Goal: Information Seeking & Learning: Learn about a topic

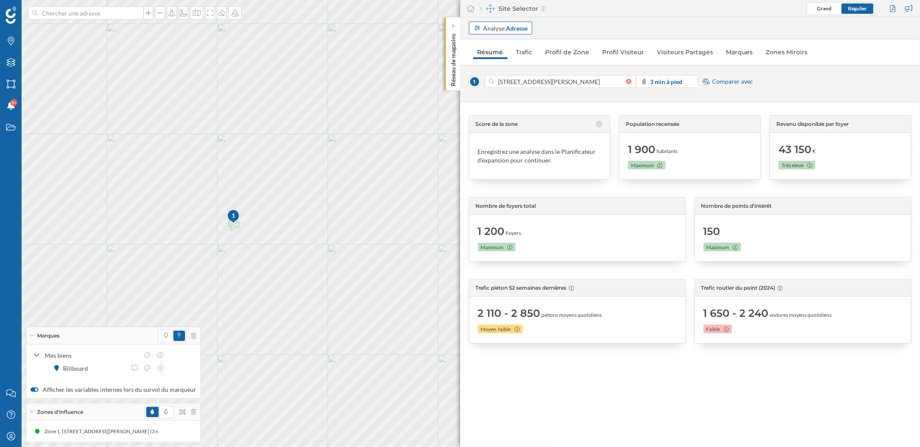
click at [523, 31] on strong "Adresse" at bounding box center [517, 28] width 22 height 7
click at [735, 107] on div "Score de la zone Enregistrez une analyse dans le Planificateur d'expansion pour…" at bounding box center [690, 274] width 460 height 345
click at [734, 83] on span "Comparer avec" at bounding box center [732, 81] width 41 height 9
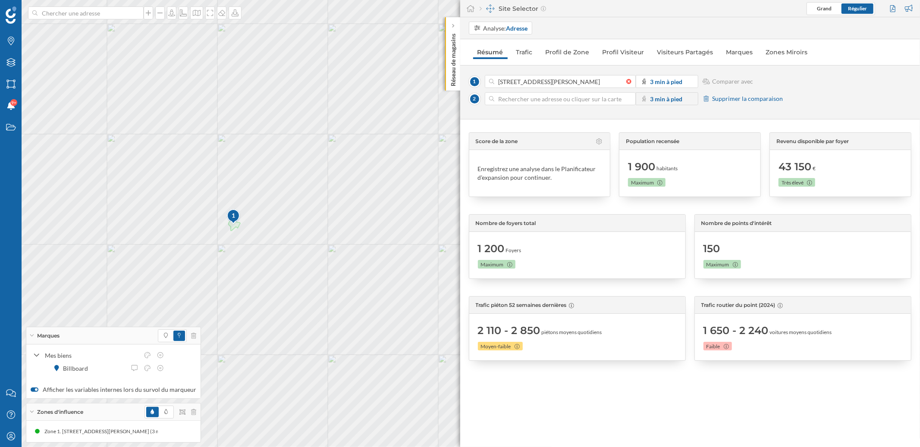
click at [754, 102] on span "Supprimer la comparaison" at bounding box center [747, 98] width 71 height 9
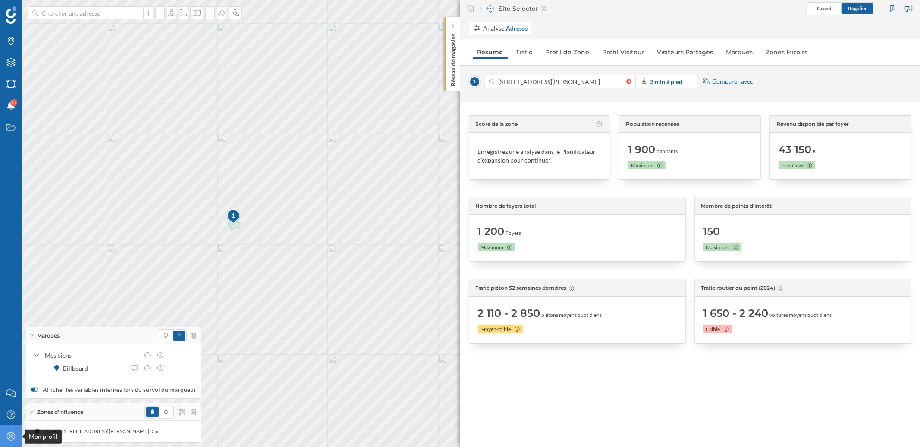
click at [4, 443] on div "Mon profil" at bounding box center [11, 437] width 22 height 22
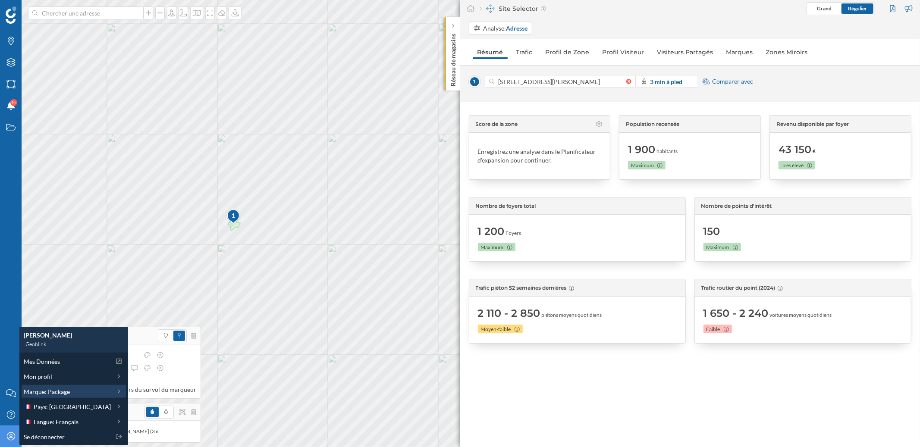
click at [40, 390] on span "Marque: Package" at bounding box center [47, 391] width 46 height 9
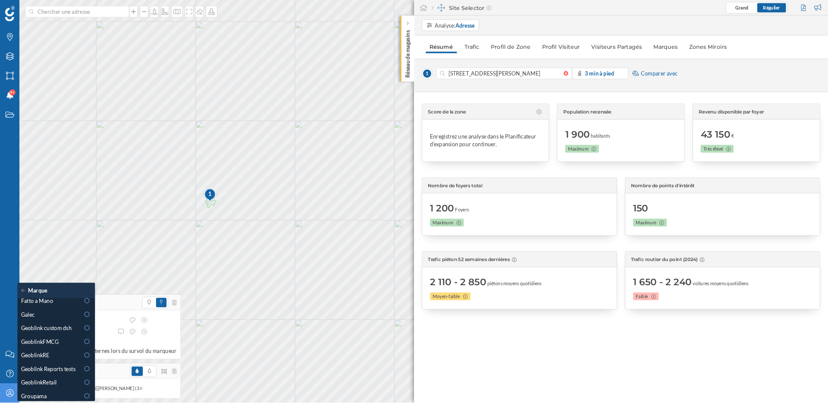
scroll to position [213, 0]
click at [51, 356] on div "Galec" at bounding box center [56, 353] width 65 height 9
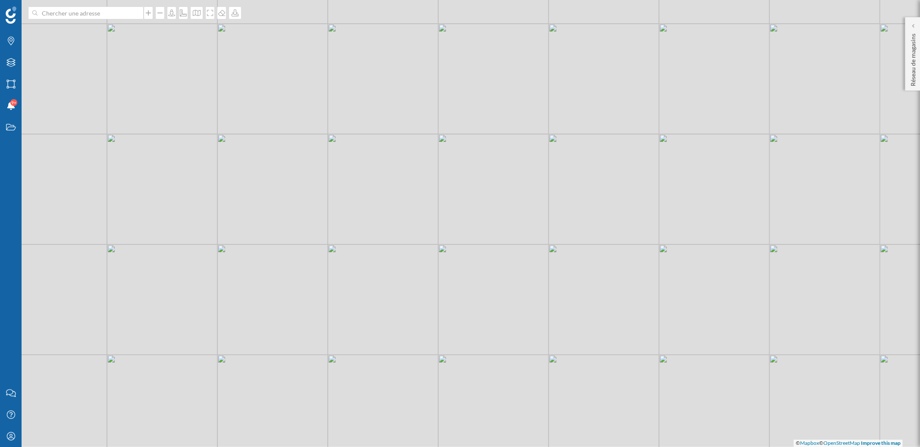
drag, startPoint x: 484, startPoint y: 291, endPoint x: 373, endPoint y: 239, distance: 122.8
click at [393, 250] on div "© Mapbox © OpenStreetMap Improve this map" at bounding box center [460, 223] width 920 height 447
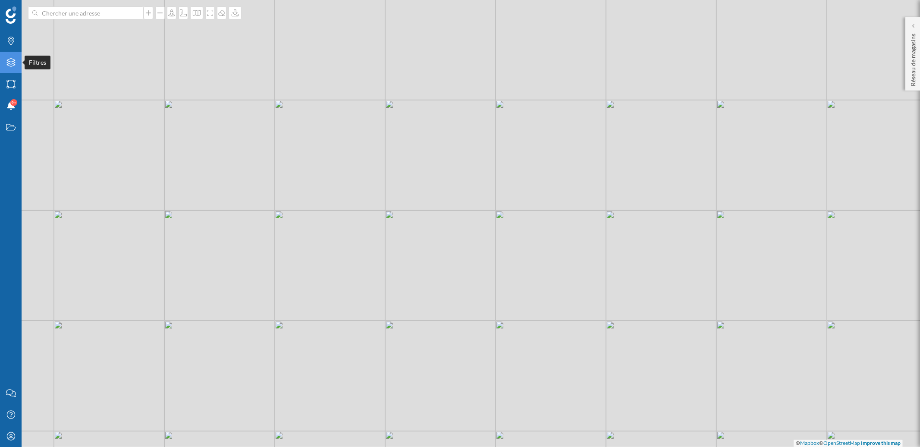
click at [7, 68] on div "Filtres" at bounding box center [11, 63] width 22 height 22
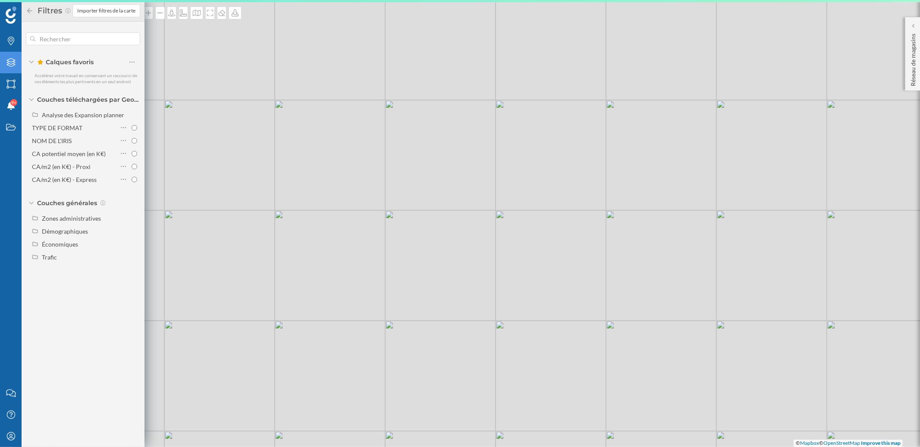
click at [7, 68] on div "Filtres" at bounding box center [11, 63] width 22 height 22
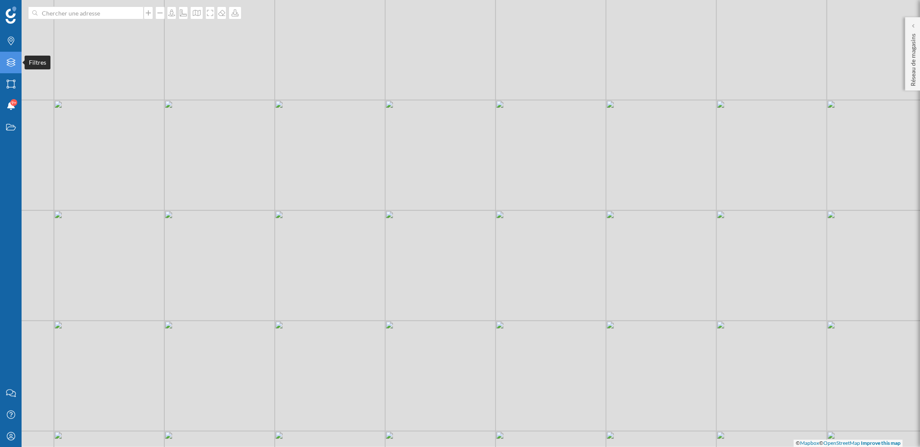
click at [6, 67] on div "Filtres" at bounding box center [11, 63] width 22 height 22
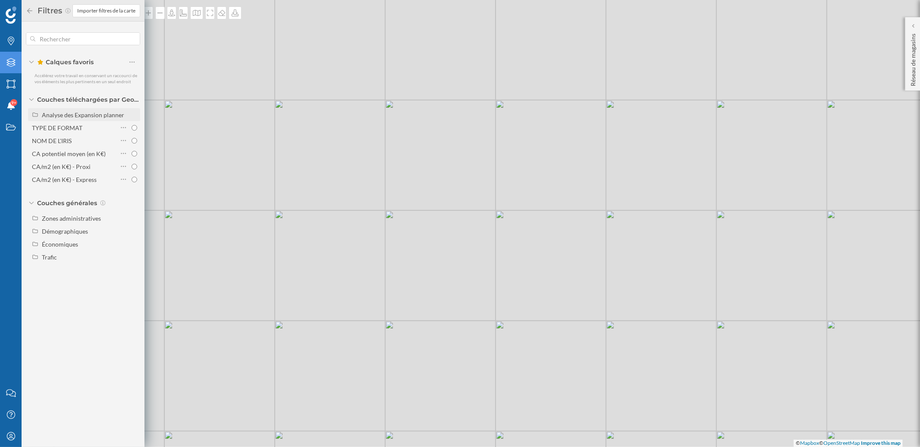
click at [53, 116] on div "Analyse des Expansion planner" at bounding box center [83, 114] width 82 height 7
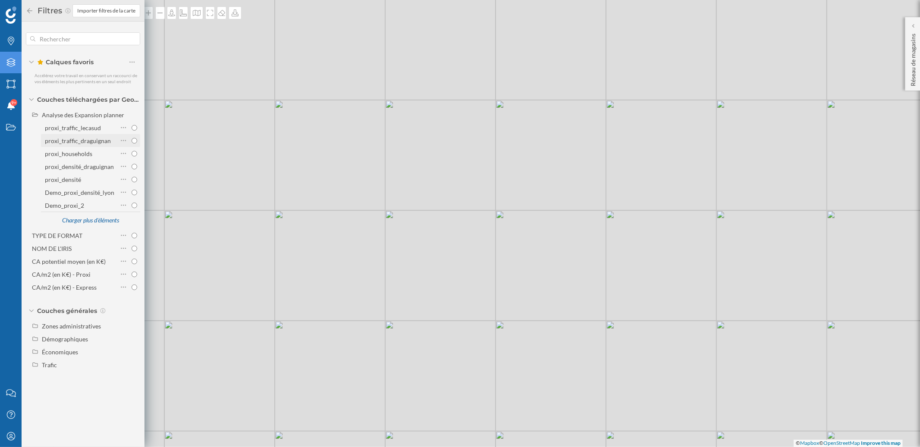
click at [78, 141] on div "proxi_traffic_draguignan" at bounding box center [78, 140] width 66 height 7
click at [132, 141] on input "proxi_traffic_draguignan" at bounding box center [135, 141] width 6 height 6
radio input "true"
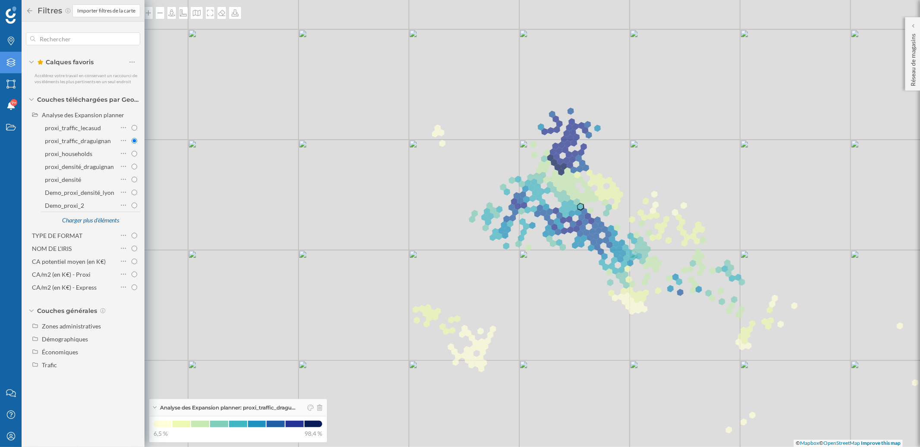
drag, startPoint x: 626, startPoint y: 217, endPoint x: 580, endPoint y: 207, distance: 46.9
click at [580, 207] on icon at bounding box center [580, 206] width 6 height 7
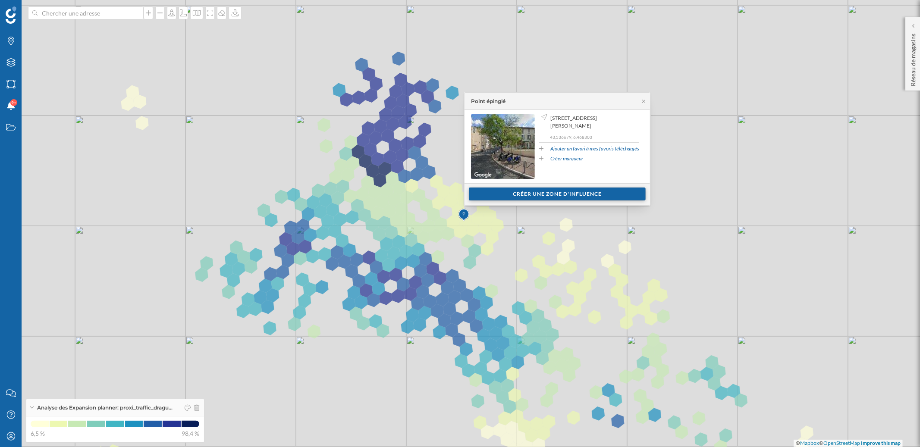
click at [547, 195] on div "Créer une zone d'influence" at bounding box center [557, 194] width 177 height 13
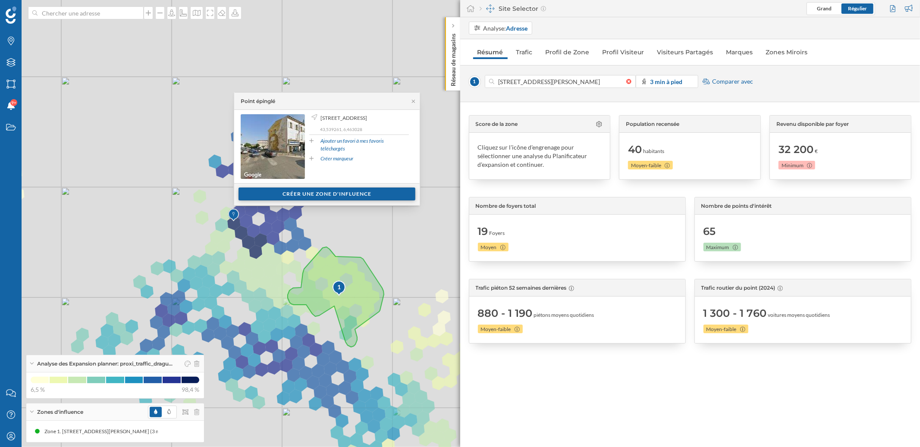
click at [321, 195] on div "Créer une zone d'influence" at bounding box center [327, 194] width 177 height 13
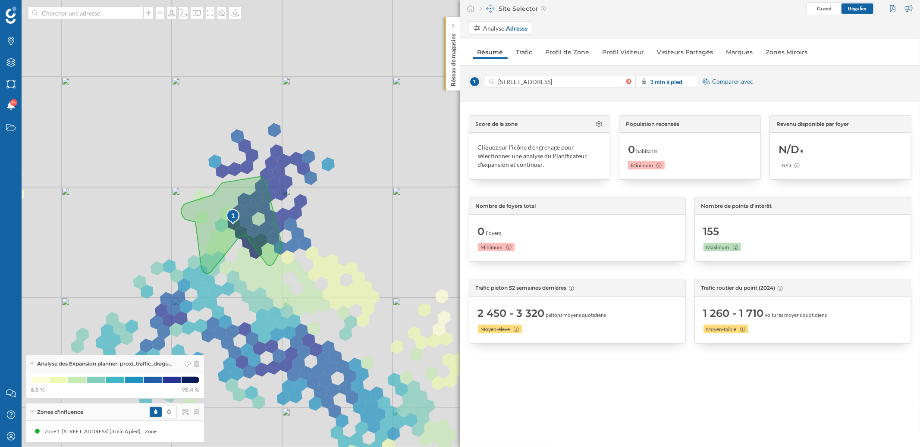
click at [719, 81] on span "Comparer avec" at bounding box center [732, 81] width 41 height 9
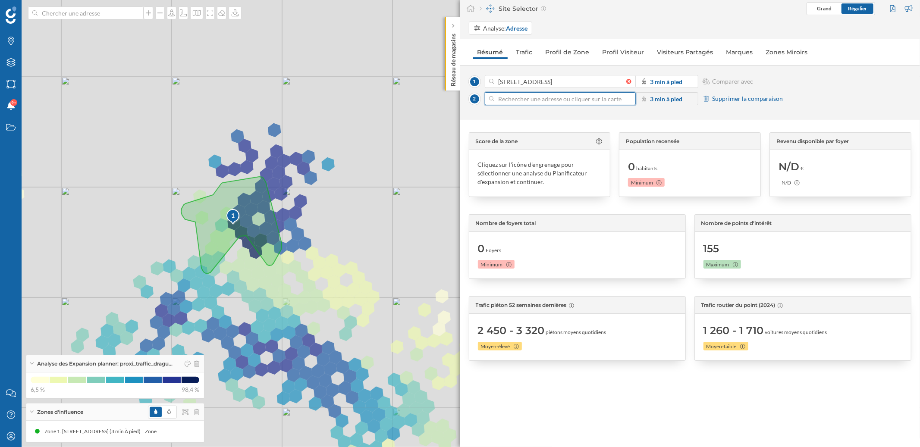
click at [553, 99] on input at bounding box center [560, 98] width 132 height 13
click at [355, 293] on icon at bounding box center [353, 290] width 13 height 14
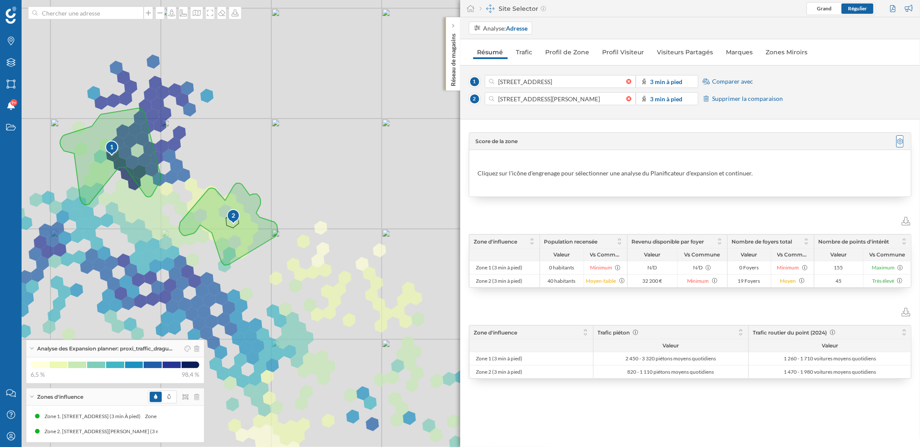
click at [901, 143] on icon at bounding box center [900, 141] width 6 height 6
click at [913, 190] on div "Demo_proxi_2" at bounding box center [920, 191] width 39 height 7
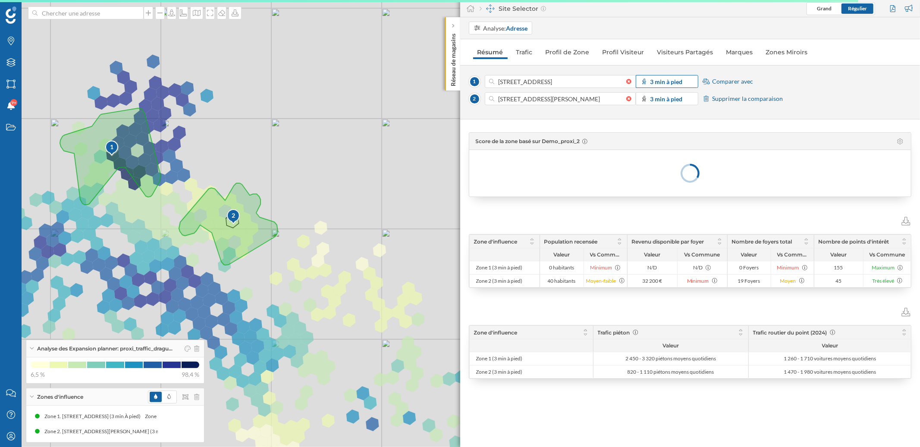
click at [673, 83] on strong "3 min à pied" at bounding box center [666, 81] width 32 height 7
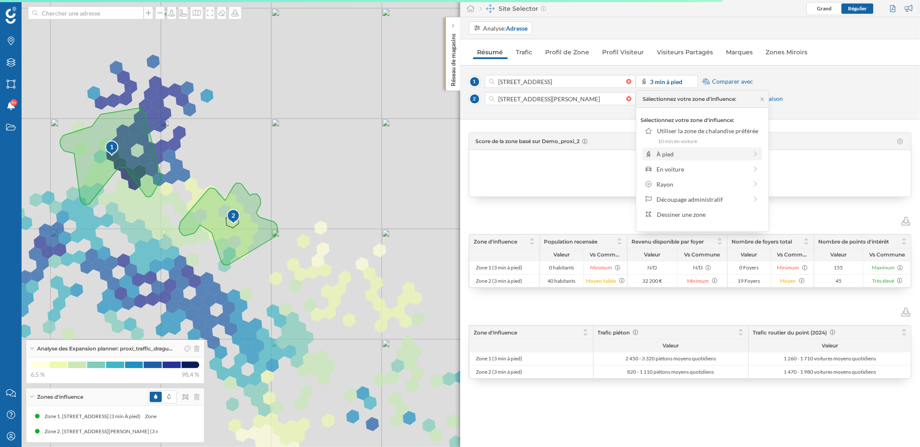
click at [682, 157] on div "À pied" at bounding box center [702, 154] width 91 height 9
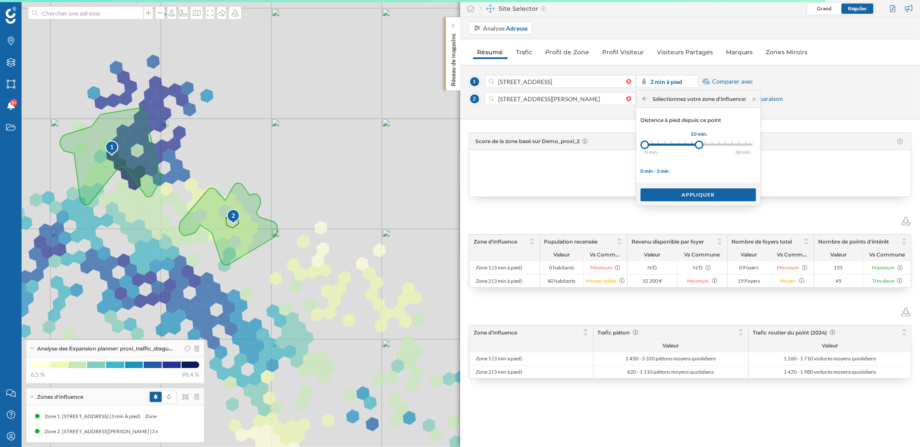
drag, startPoint x: 653, startPoint y: 145, endPoint x: 701, endPoint y: 145, distance: 47.9
click at [701, 145] on div at bounding box center [699, 145] width 9 height 9
click at [705, 195] on div "Appliquer" at bounding box center [699, 194] width 116 height 13
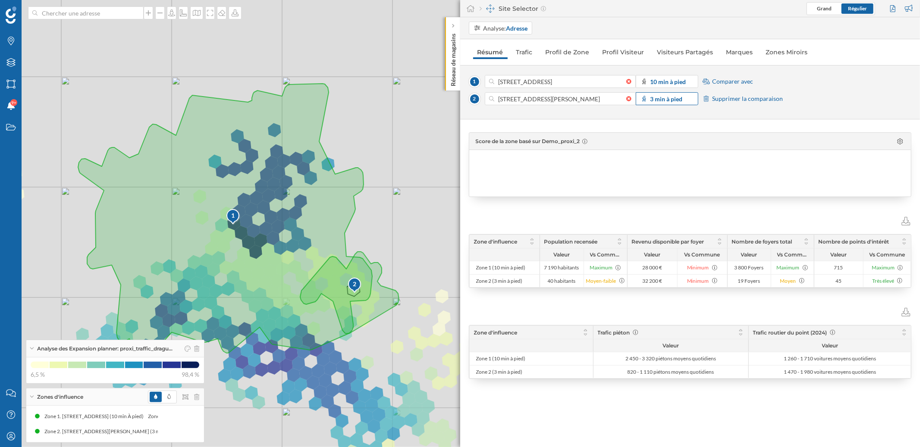
click at [667, 98] on strong "3 min à pied" at bounding box center [666, 98] width 32 height 7
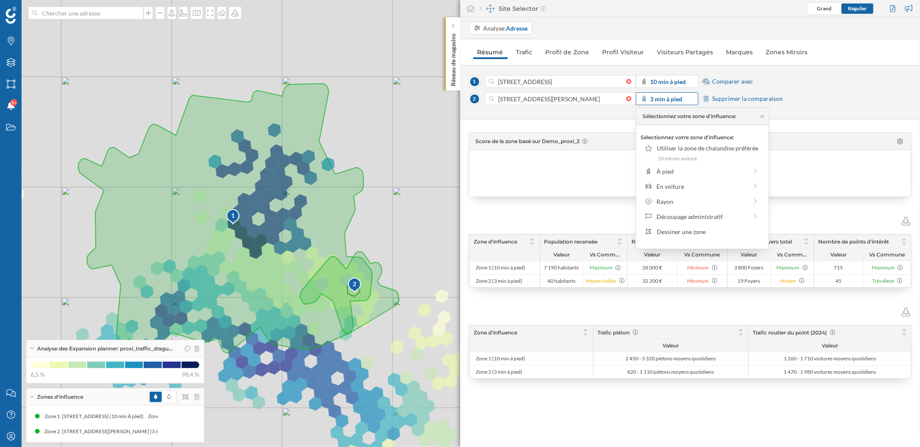
click at [667, 98] on strong "3 min à pied" at bounding box center [666, 98] width 32 height 7
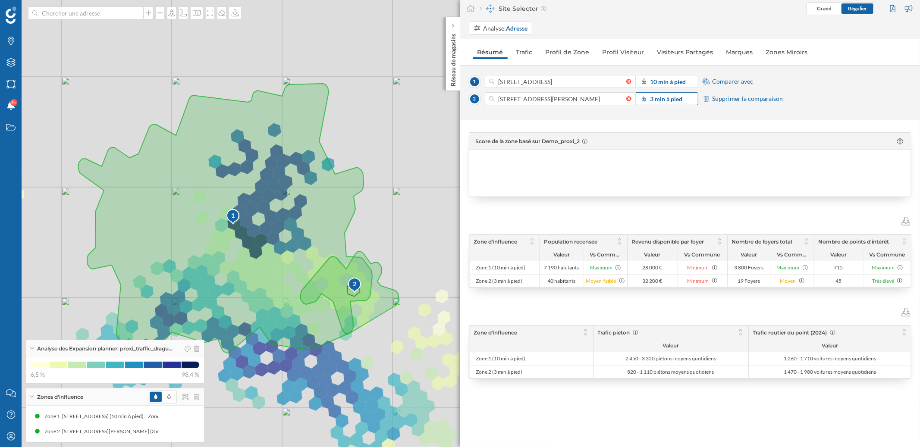
click at [667, 98] on strong "3 min à pied" at bounding box center [666, 98] width 32 height 7
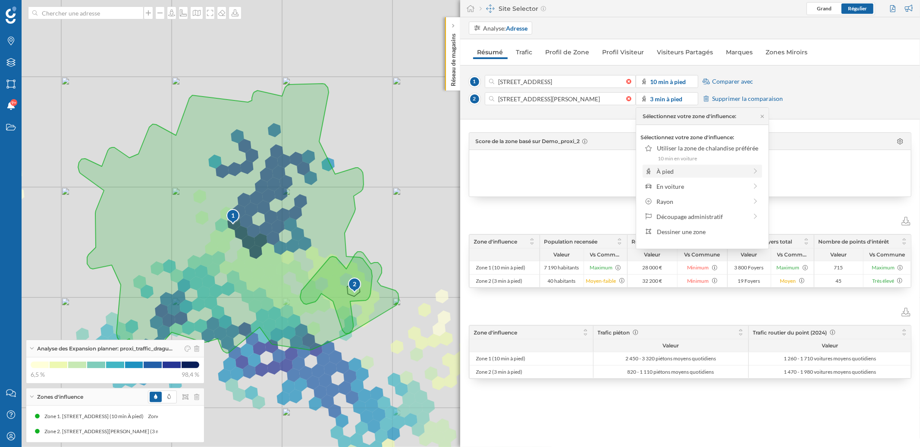
click at [681, 172] on div "À pied" at bounding box center [702, 171] width 91 height 9
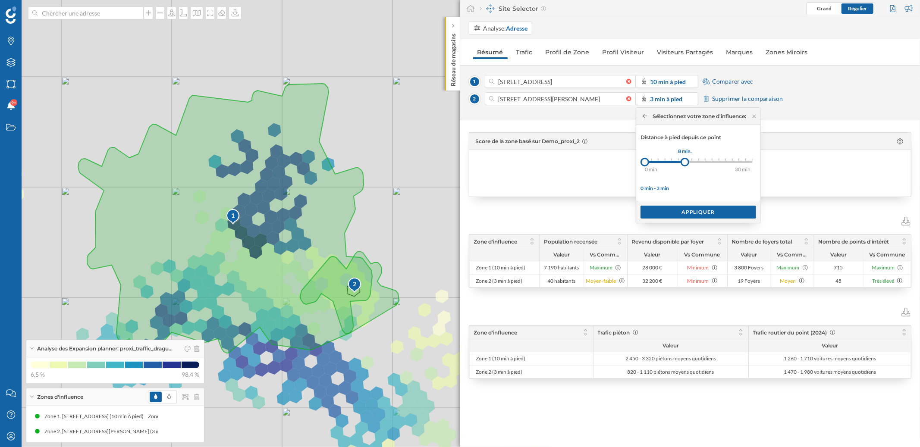
drag, startPoint x: 653, startPoint y: 163, endPoint x: 686, endPoint y: 164, distance: 32.8
click at [686, 164] on div at bounding box center [685, 162] width 9 height 9
click at [696, 211] on div "Appliquer" at bounding box center [699, 211] width 116 height 13
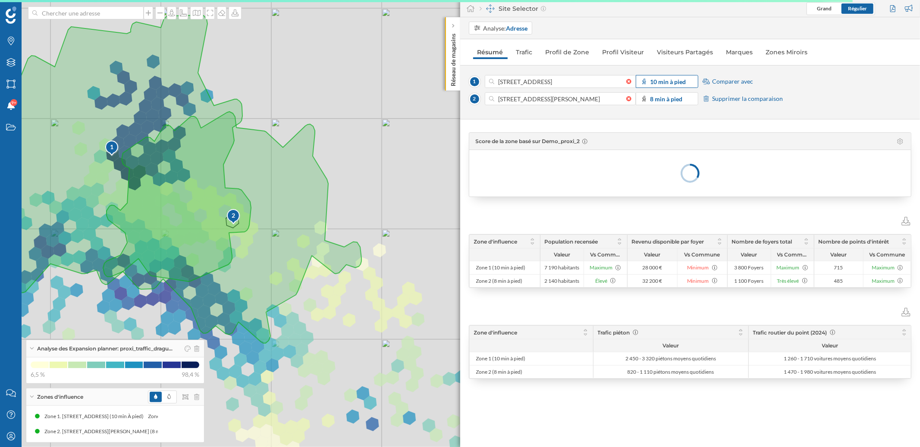
click at [665, 84] on strong "10 min à pied" at bounding box center [668, 81] width 36 height 7
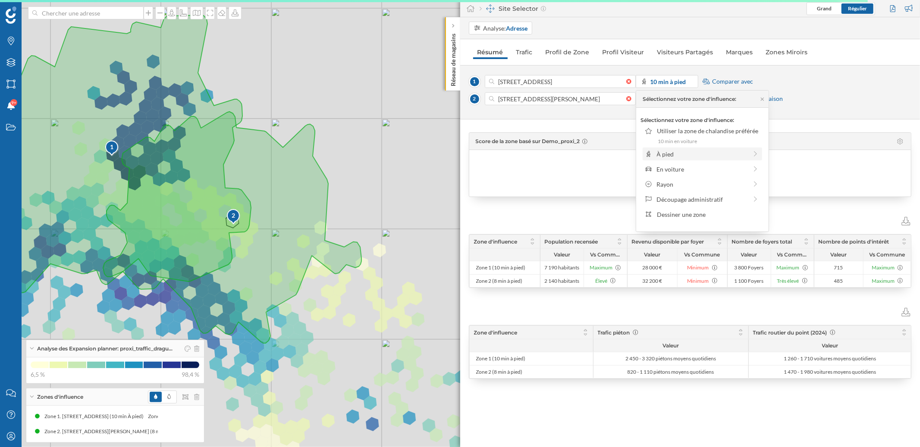
click at [680, 150] on div "À pied" at bounding box center [702, 154] width 91 height 9
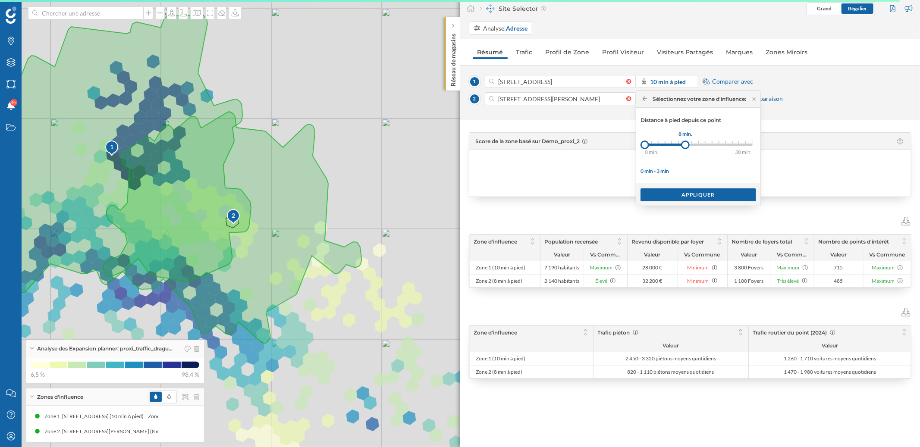
drag, startPoint x: 654, startPoint y: 145, endPoint x: 686, endPoint y: 146, distance: 32.4
click at [686, 146] on div at bounding box center [685, 145] width 9 height 9
click at [703, 198] on div "Appliquer" at bounding box center [699, 194] width 116 height 13
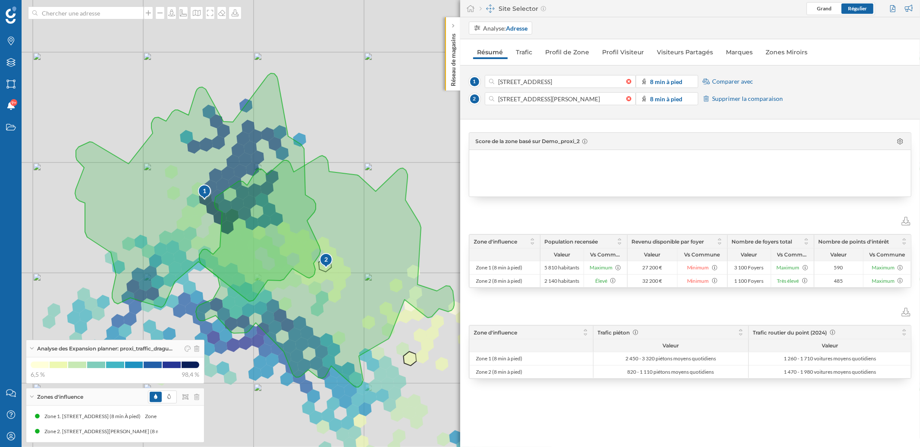
drag, startPoint x: 438, startPoint y: 384, endPoint x: 405, endPoint y: 354, distance: 44.6
click at [405, 354] on icon at bounding box center [409, 359] width 13 height 14
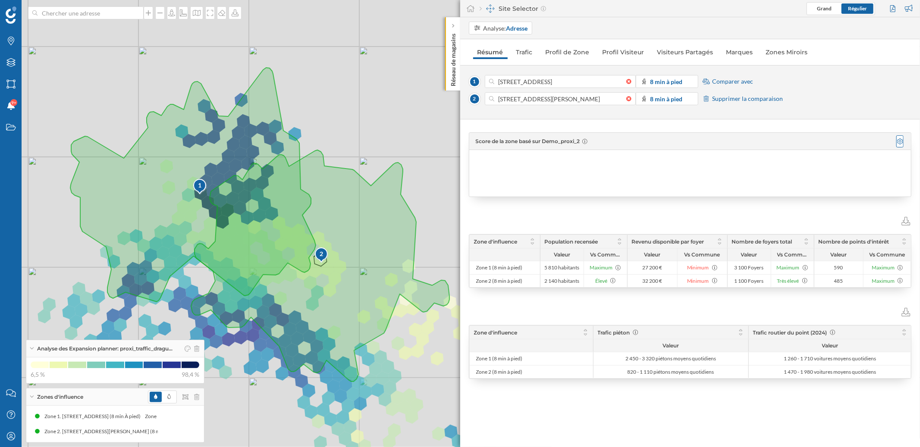
click at [900, 144] on icon at bounding box center [900, 141] width 6 height 6
click at [908, 189] on div "Demo_proxi_2" at bounding box center [920, 191] width 39 height 7
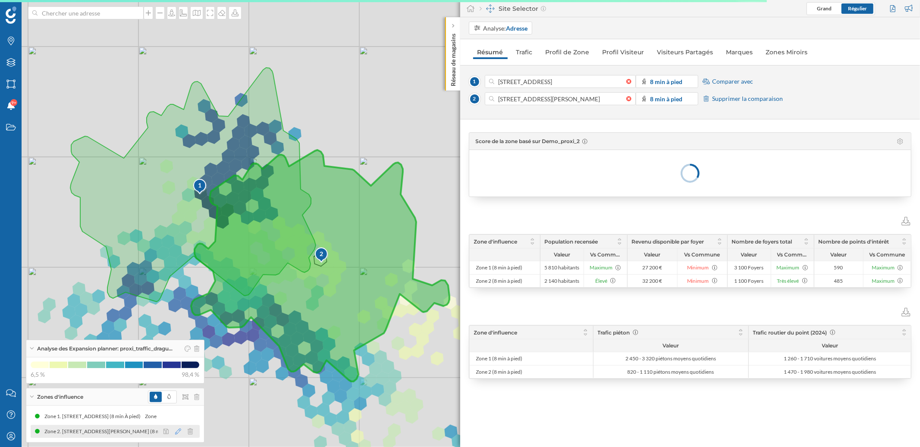
click at [181, 432] on icon at bounding box center [178, 432] width 6 height 6
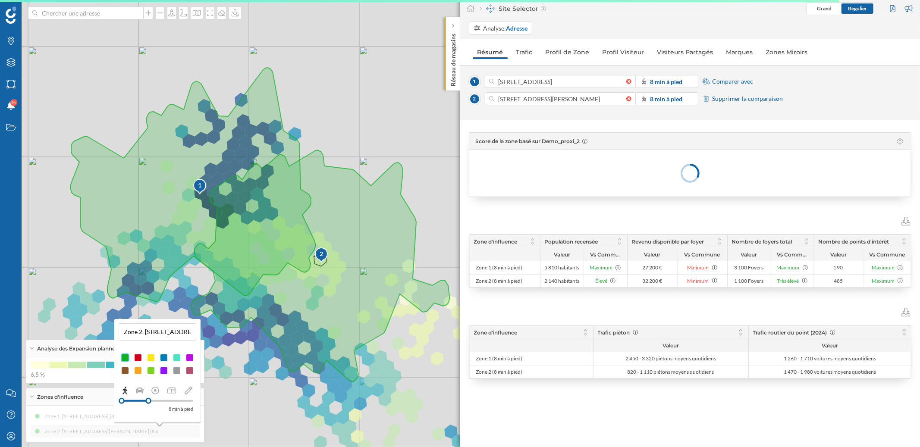
click at [176, 358] on div at bounding box center [177, 358] width 9 height 9
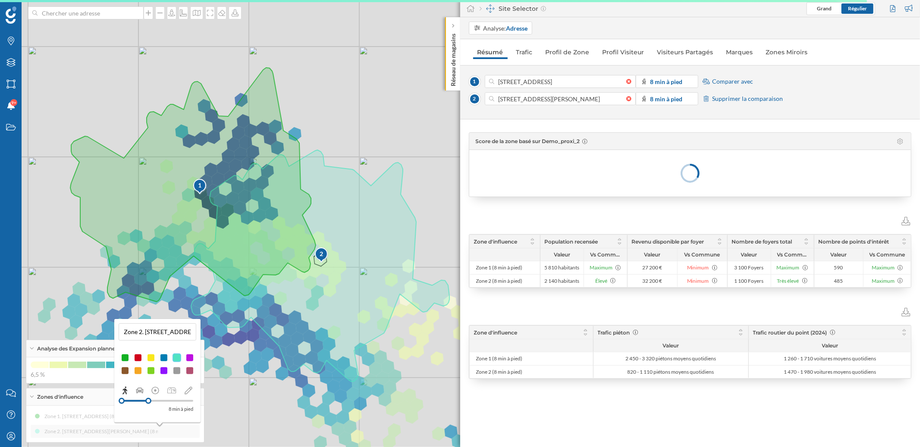
click at [189, 359] on div at bounding box center [190, 358] width 9 height 9
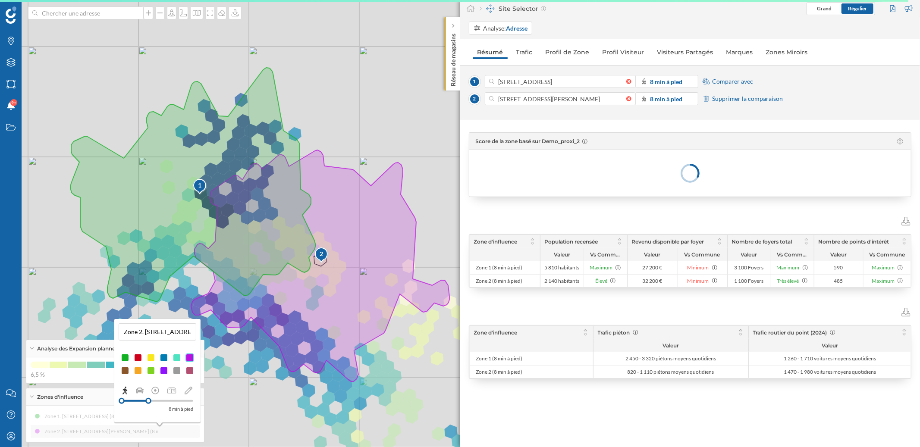
click at [130, 430] on div "Zone 1. 22 Boulevard Maréchal Foch, 83300 Draguignan, France (8 min À pied) Zon…" at bounding box center [115, 424] width 169 height 28
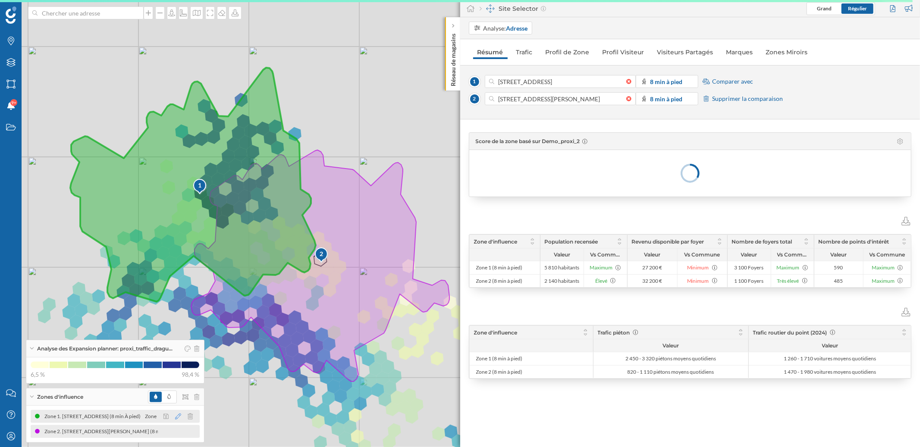
click at [181, 415] on icon at bounding box center [178, 417] width 6 height 6
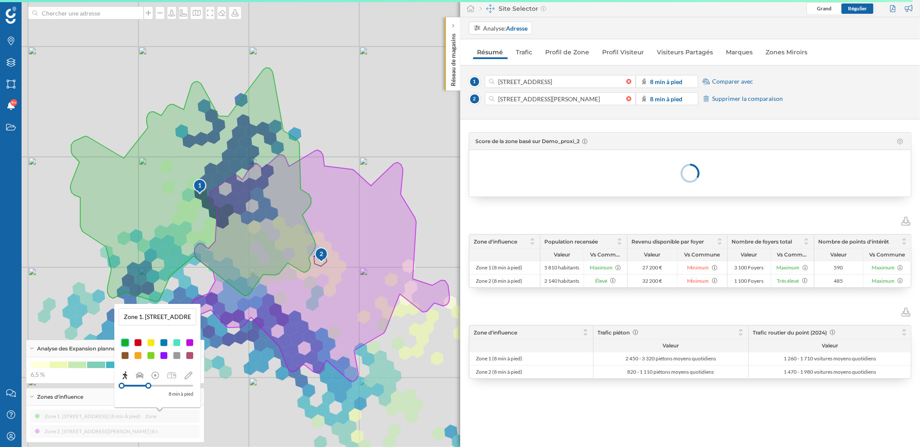
click at [138, 343] on div at bounding box center [138, 343] width 9 height 9
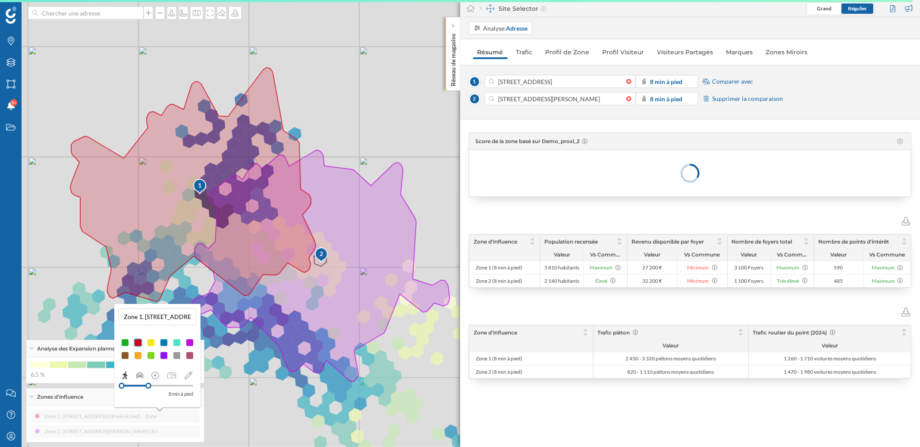
click at [127, 345] on div at bounding box center [125, 343] width 9 height 9
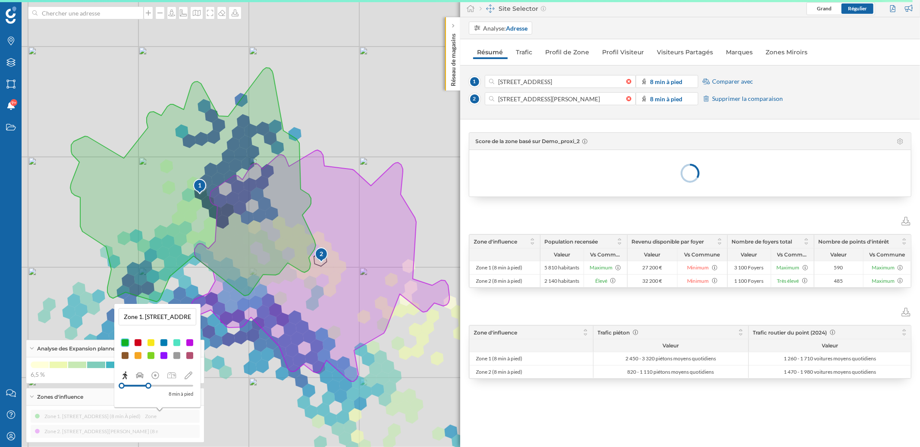
click at [127, 358] on div at bounding box center [125, 356] width 9 height 9
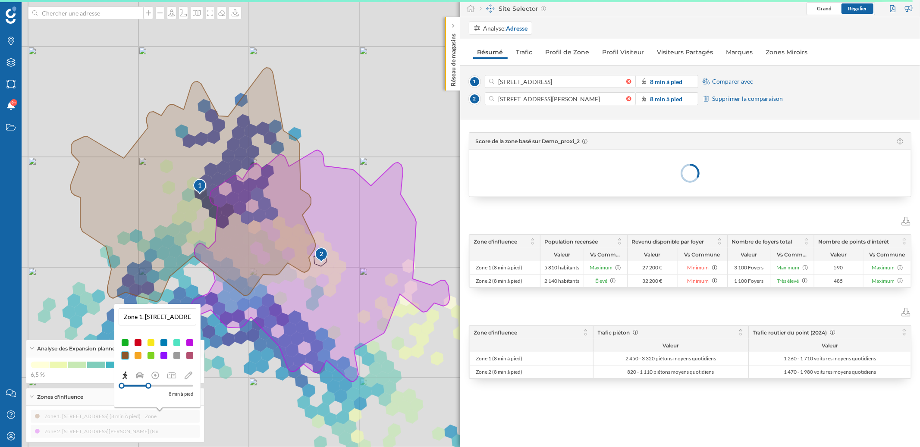
click at [151, 344] on div at bounding box center [151, 343] width 9 height 9
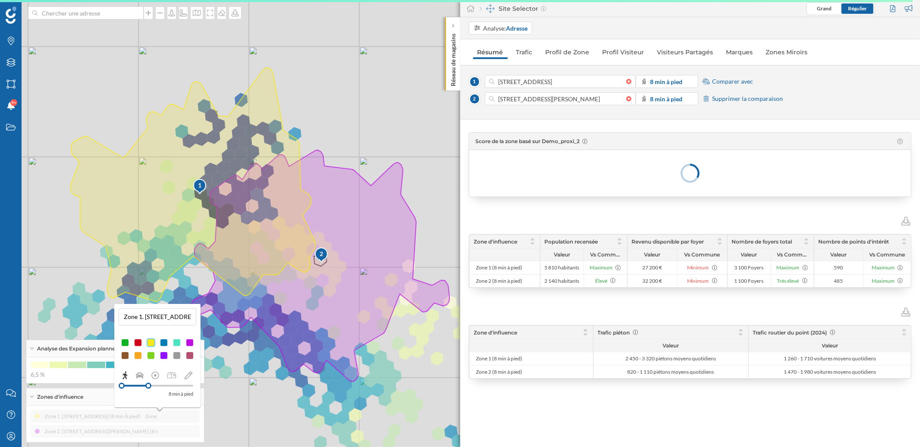
click at [164, 343] on div at bounding box center [164, 343] width 9 height 9
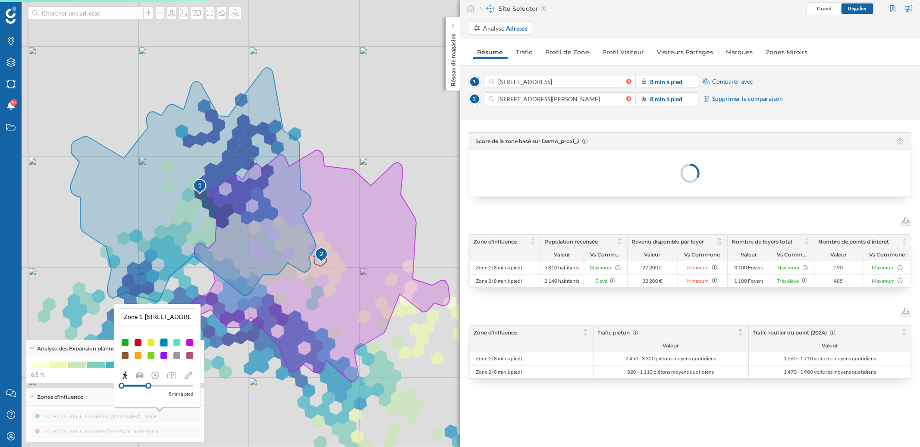
click at [187, 422] on div "Zone 1. 22 Boulevard Maréchal Foch, 83300 Draguignan, France (8 min À pied) Zon…" at bounding box center [115, 424] width 169 height 28
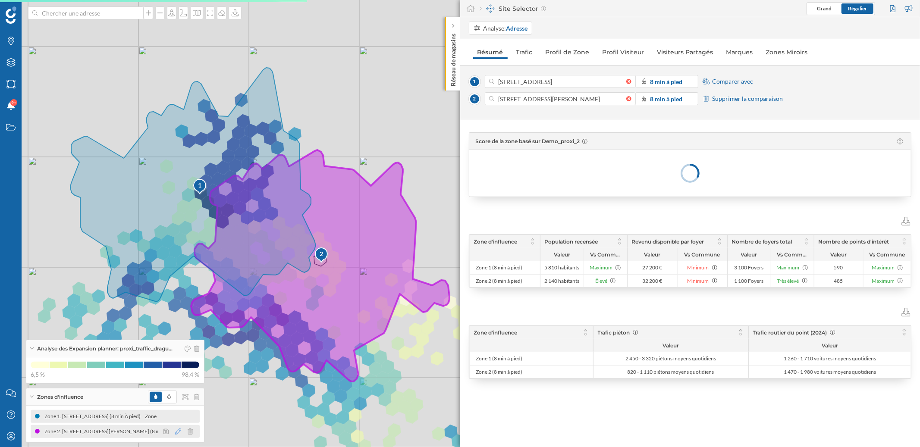
click at [181, 431] on icon at bounding box center [178, 432] width 6 height 6
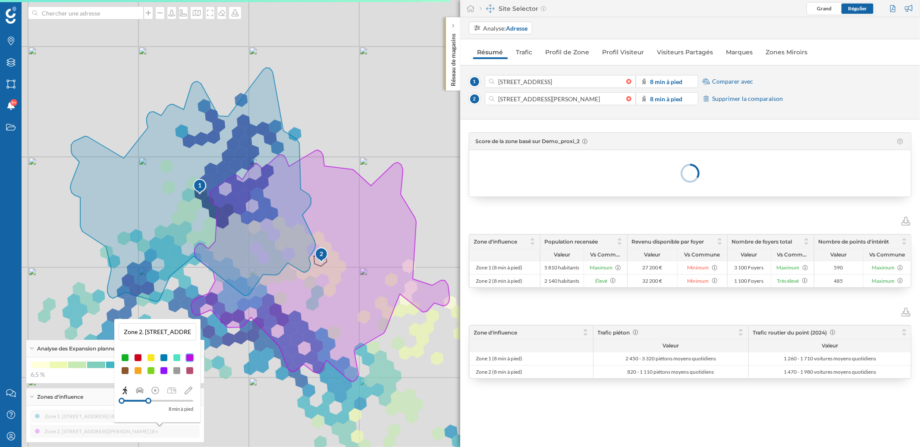
click at [154, 370] on div at bounding box center [151, 371] width 9 height 9
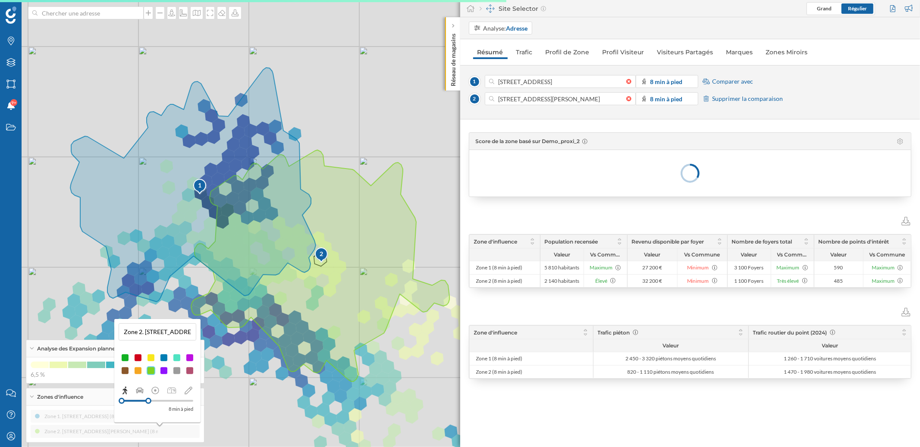
click at [139, 369] on div at bounding box center [138, 371] width 9 height 9
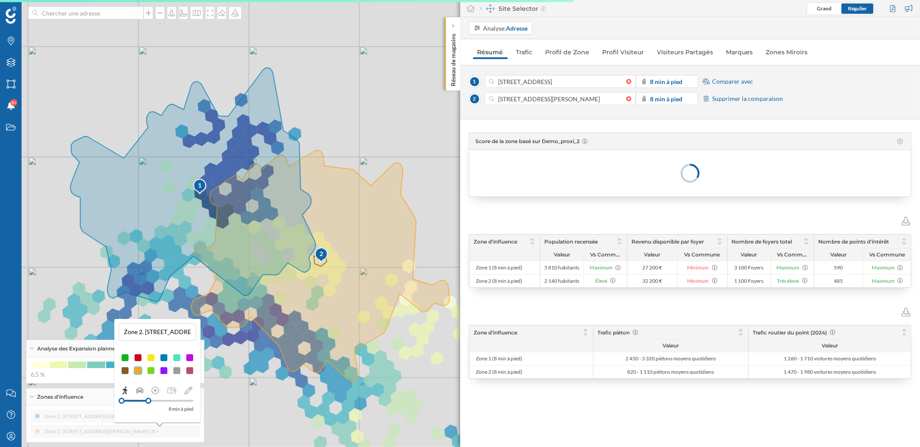
click at [127, 368] on div at bounding box center [125, 371] width 9 height 9
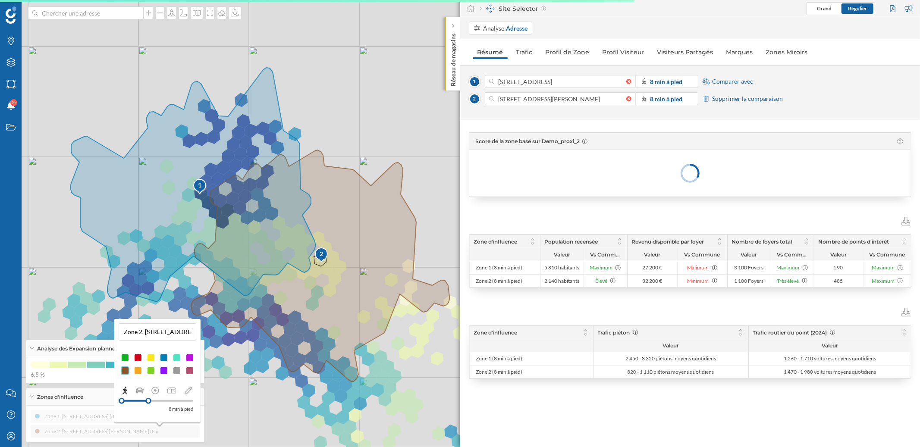
click at [178, 359] on div at bounding box center [177, 358] width 9 height 9
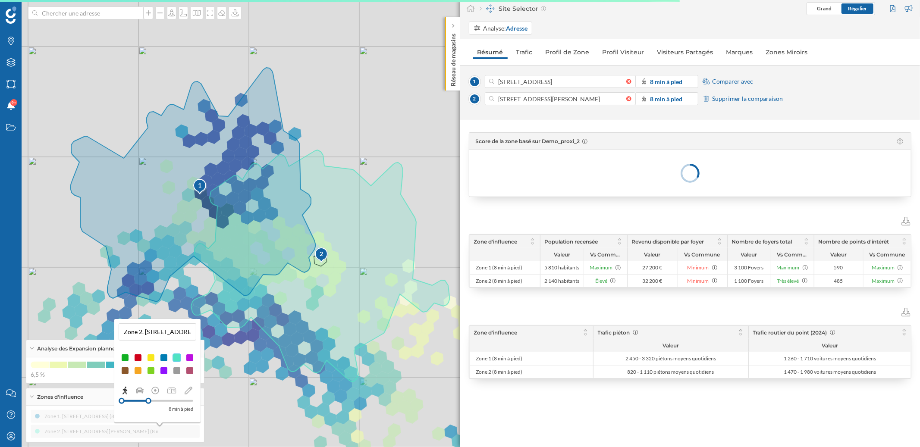
click at [167, 355] on div at bounding box center [164, 358] width 9 height 9
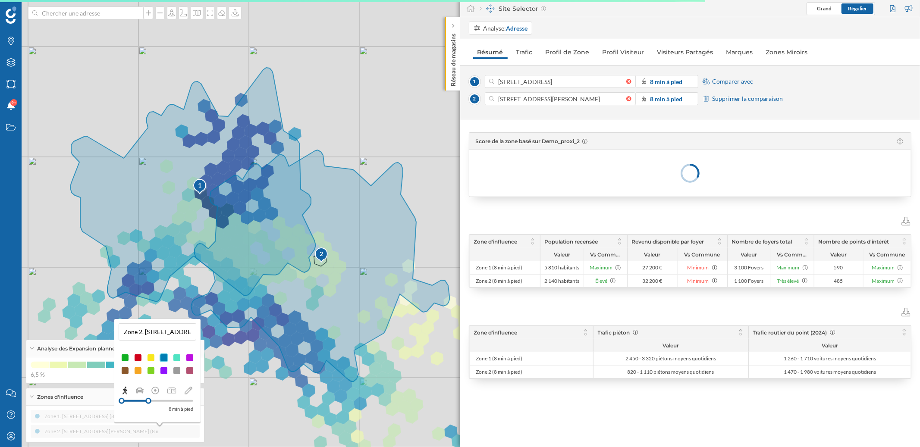
click at [152, 358] on div at bounding box center [151, 358] width 9 height 9
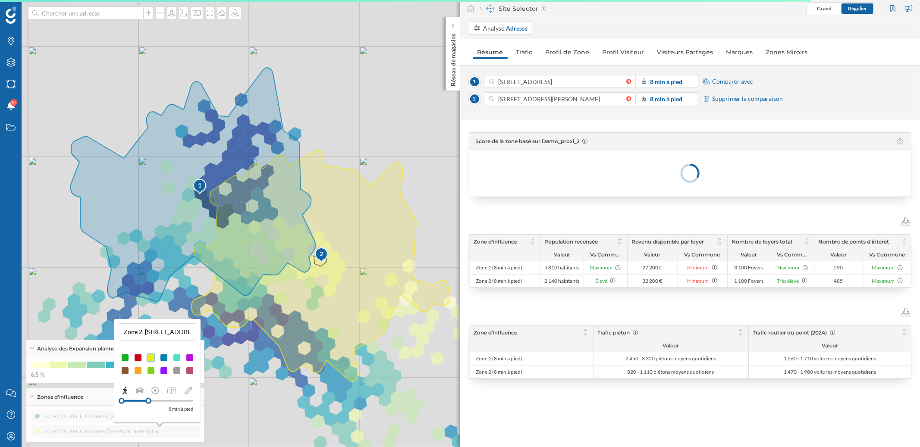
click at [138, 359] on div at bounding box center [138, 358] width 9 height 9
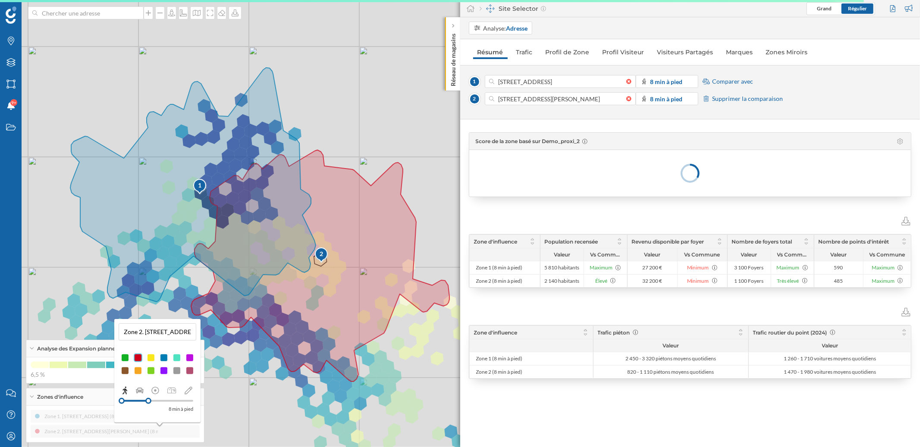
click at [127, 357] on div at bounding box center [125, 358] width 9 height 9
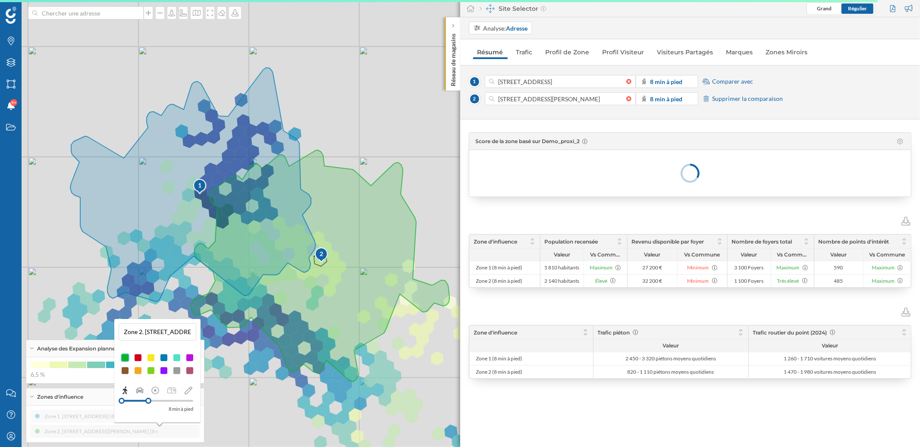
click at [137, 357] on div at bounding box center [138, 358] width 9 height 9
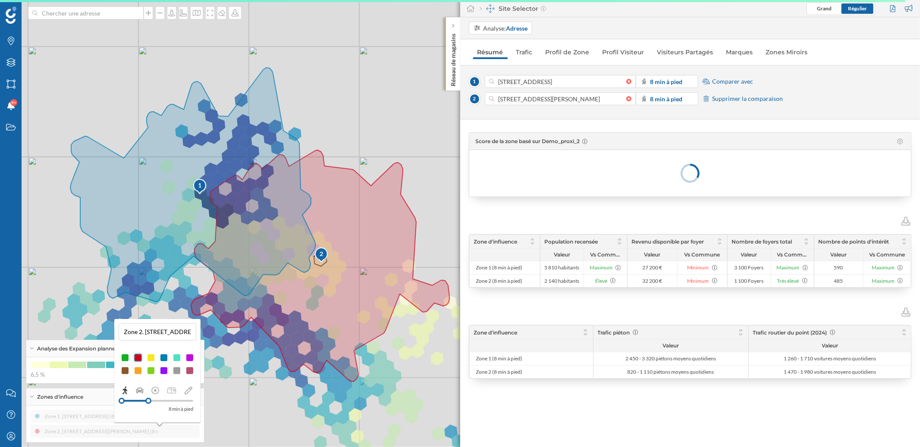
click at [174, 435] on div "Zone 1. 22 Boulevard Maréchal Foch, 83300 Draguignan, France (8 min À pied) Zon…" at bounding box center [115, 424] width 169 height 28
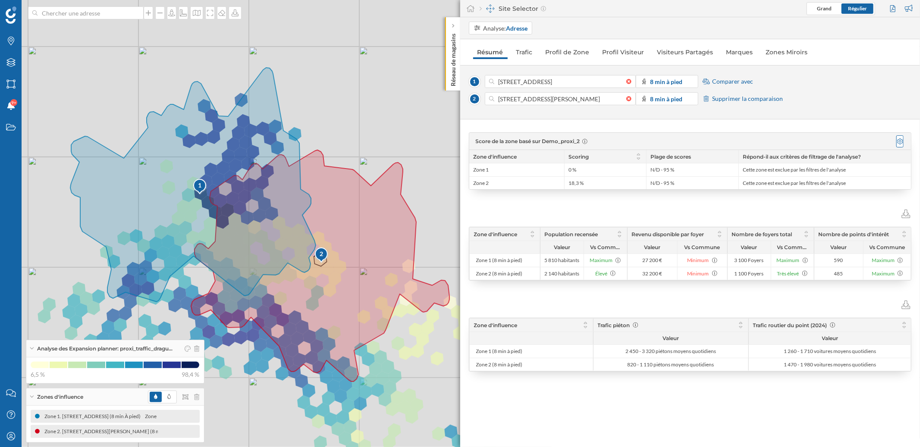
click at [902, 144] on icon at bounding box center [900, 141] width 6 height 6
click at [10, 68] on div "Filtres" at bounding box center [11, 63] width 22 height 22
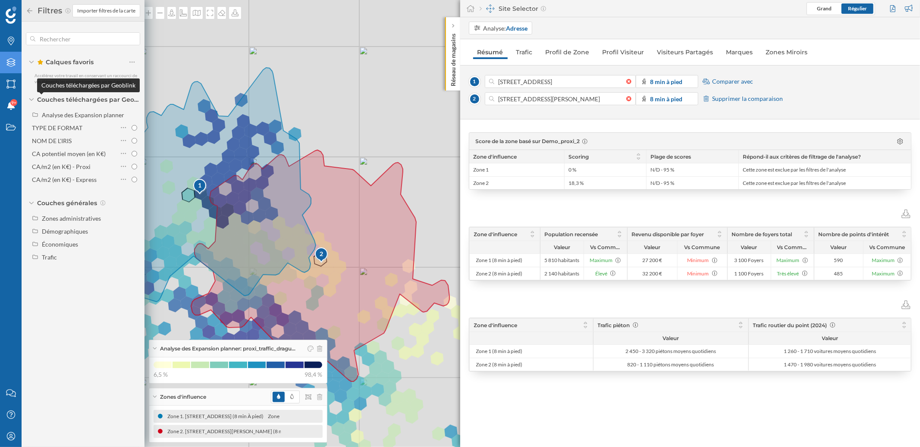
click at [76, 99] on span "Couches téléchargées par Geoblink" at bounding box center [88, 99] width 103 height 9
click at [69, 114] on div "Analyse des Expansion planner" at bounding box center [83, 114] width 82 height 7
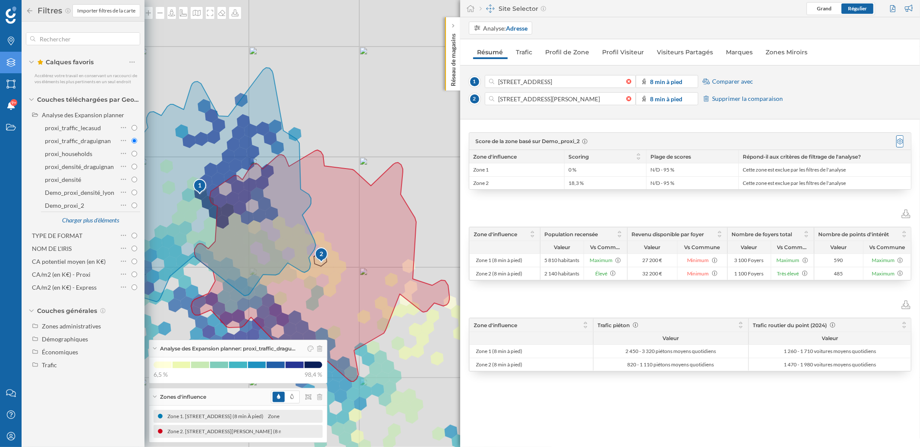
click at [903, 142] on icon at bounding box center [900, 141] width 6 height 6
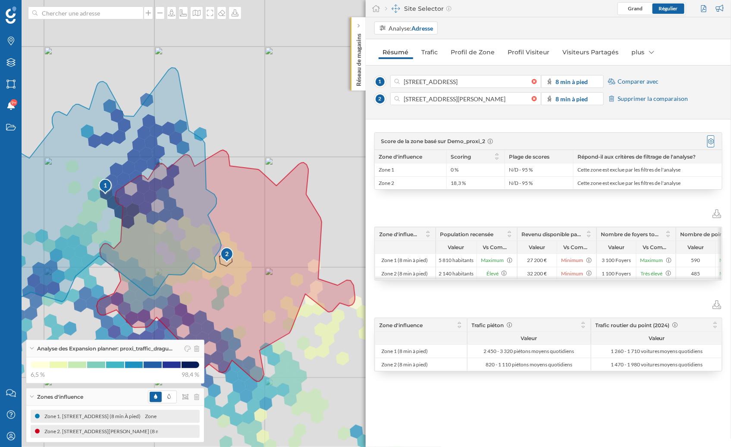
click at [714, 141] on icon at bounding box center [711, 141] width 6 height 6
click at [713, 141] on icon at bounding box center [711, 141] width 6 height 6
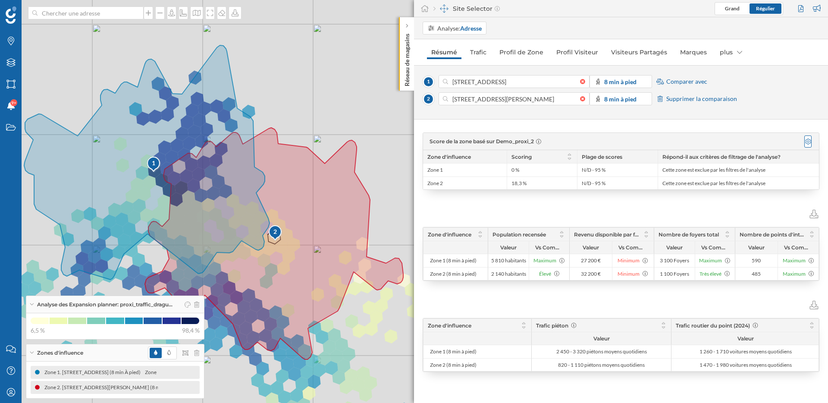
click at [809, 145] on div at bounding box center [808, 141] width 7 height 12
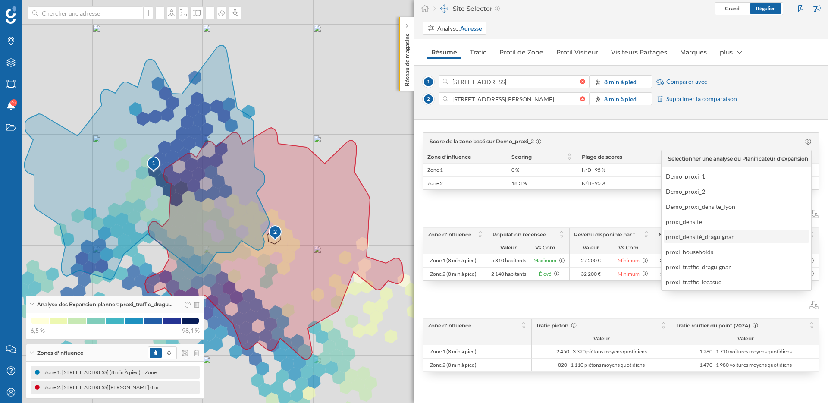
click at [728, 238] on div "proxi_densité_draguignan" at bounding box center [700, 236] width 69 height 7
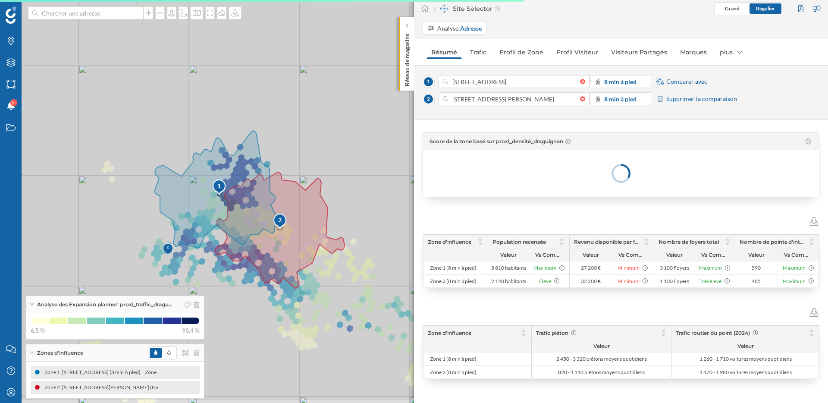
drag, startPoint x: 368, startPoint y: 330, endPoint x: 332, endPoint y: 292, distance: 52.8
click at [332, 291] on icon at bounding box center [378, 157] width 996 height 485
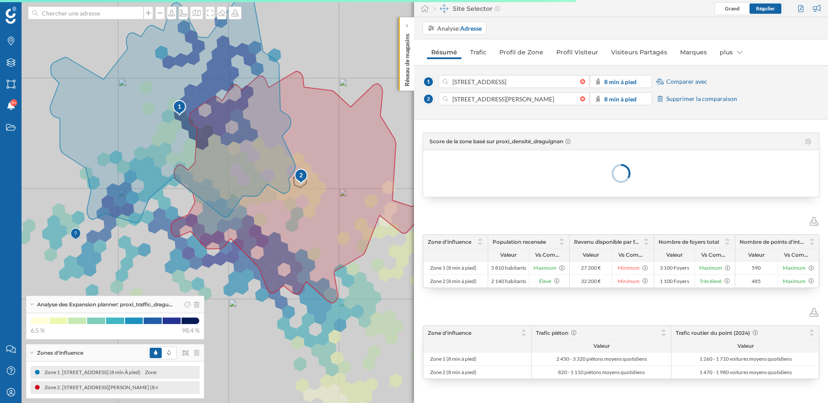
drag, startPoint x: 332, startPoint y: 292, endPoint x: 404, endPoint y: 310, distance: 74.8
click at [404, 310] on icon at bounding box center [485, 210] width 996 height 485
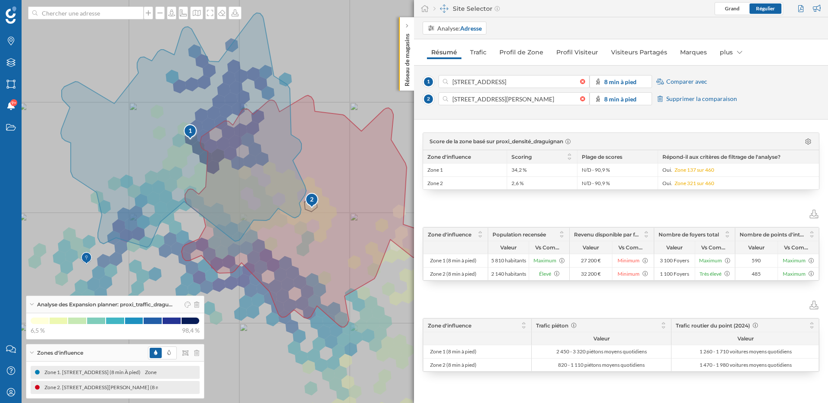
drag, startPoint x: 398, startPoint y: 323, endPoint x: 407, endPoint y: 338, distance: 17.8
click at [407, 338] on icon at bounding box center [424, 216] width 996 height 485
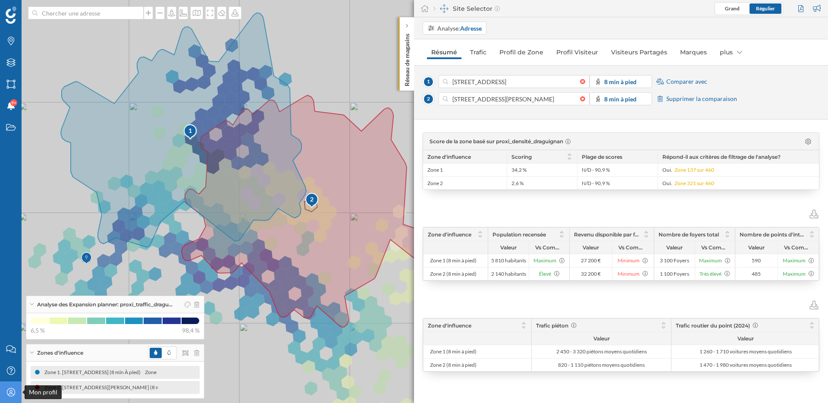
click at [13, 396] on icon "Mon profil" at bounding box center [11, 392] width 11 height 9
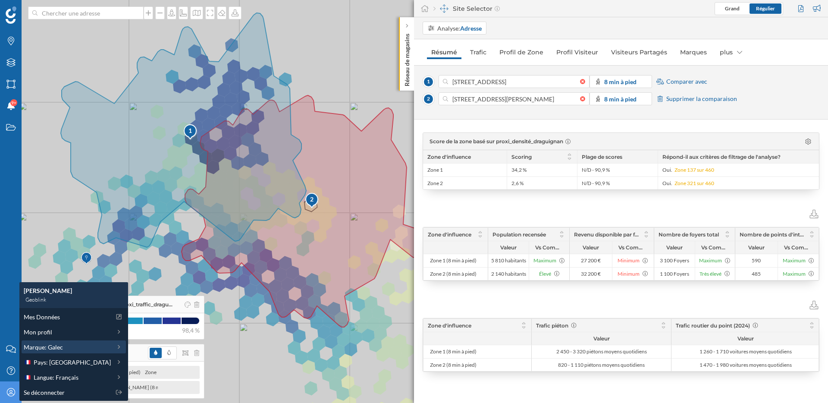
click at [49, 348] on span "Marque: Galec" at bounding box center [43, 347] width 39 height 9
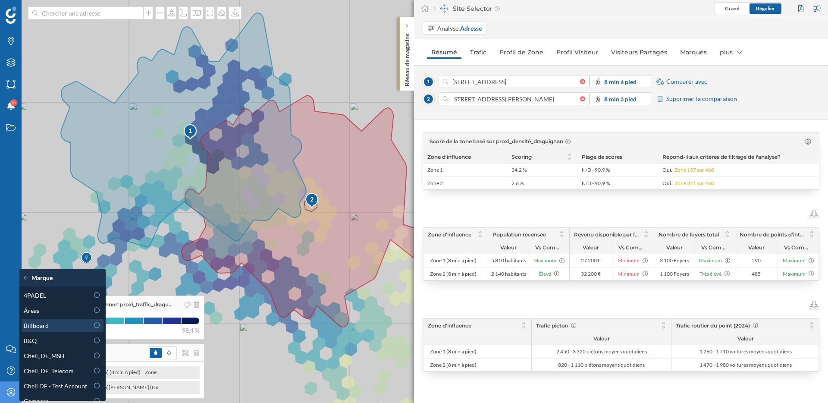
click at [50, 324] on div "Billboard" at bounding box center [56, 325] width 65 height 9
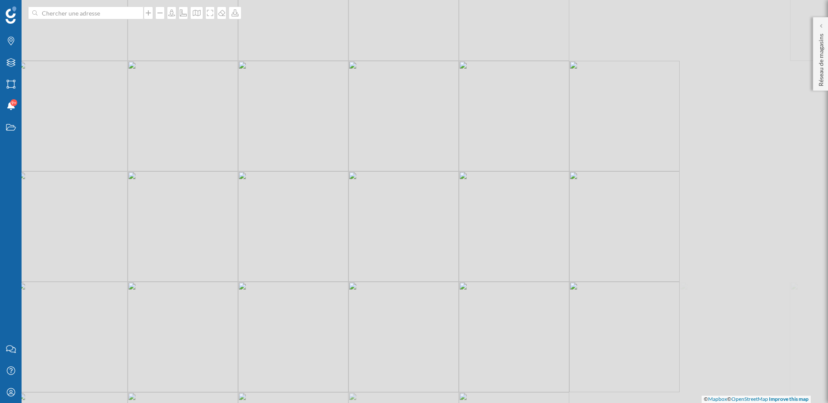
drag, startPoint x: 128, startPoint y: 213, endPoint x: 280, endPoint y: 230, distance: 153.3
click at [264, 231] on div "© Mapbox © OpenStreetMap Improve this map" at bounding box center [414, 201] width 828 height 403
drag, startPoint x: 202, startPoint y: 151, endPoint x: 320, endPoint y: 230, distance: 142.3
click at [320, 230] on div "© Mapbox © OpenStreetMap Improve this map" at bounding box center [414, 201] width 828 height 403
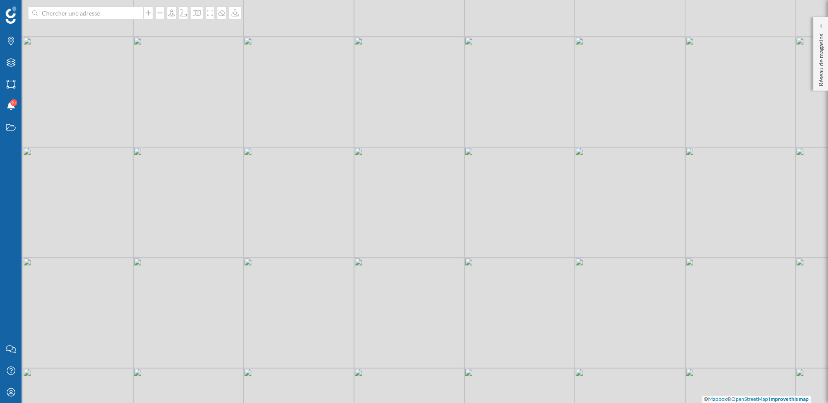
drag, startPoint x: 248, startPoint y: 184, endPoint x: 412, endPoint y: 293, distance: 197.2
click at [371, 263] on div "© Mapbox © OpenStreetMap Improve this map" at bounding box center [414, 201] width 828 height 403
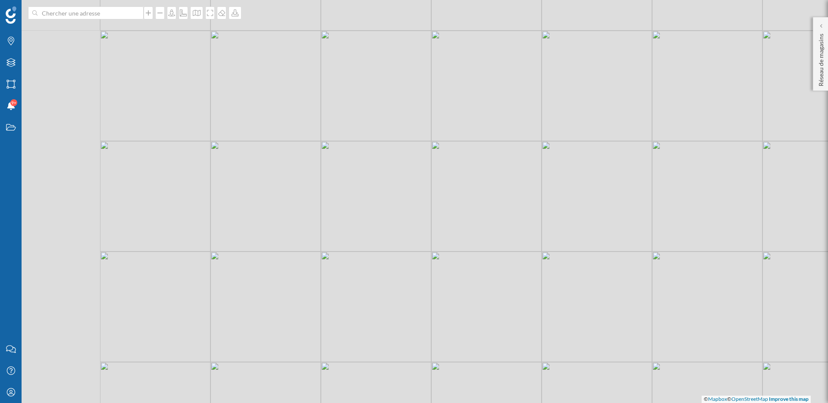
drag, startPoint x: 400, startPoint y: 211, endPoint x: 429, endPoint y: 295, distance: 89.2
click at [422, 275] on div "© Mapbox © OpenStreetMap Improve this map" at bounding box center [414, 201] width 828 height 403
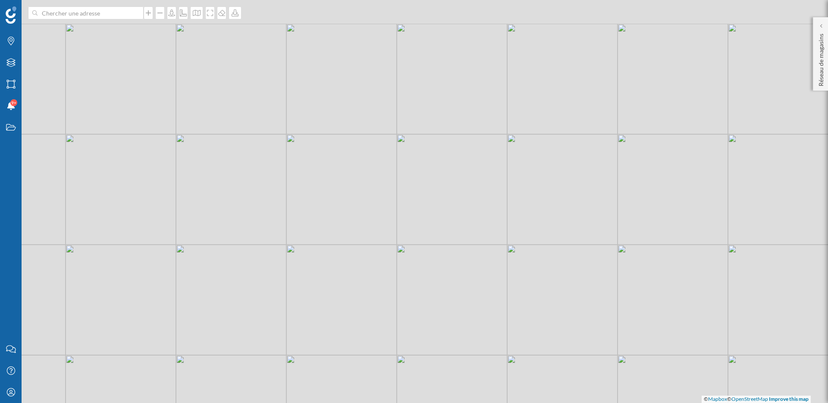
drag, startPoint x: 379, startPoint y: 210, endPoint x: 379, endPoint y: 327, distance: 116.9
click at [379, 306] on div "© Mapbox © OpenStreetMap Improve this map" at bounding box center [414, 201] width 828 height 403
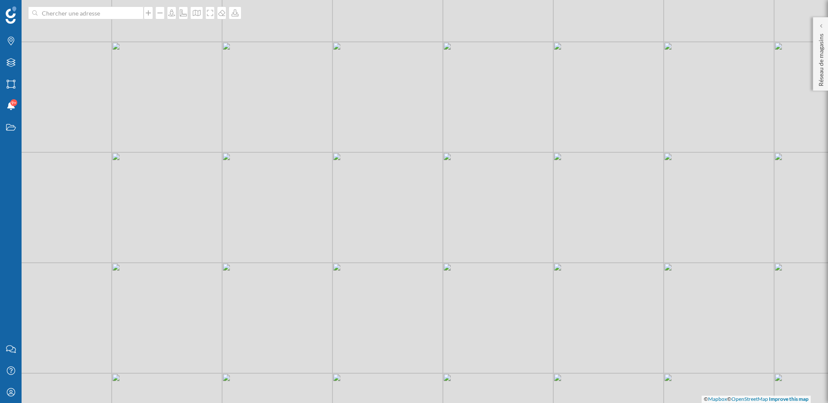
drag, startPoint x: 309, startPoint y: 237, endPoint x: 319, endPoint y: 291, distance: 54.8
click at [318, 285] on div "© Mapbox © OpenStreetMap Improve this map" at bounding box center [414, 201] width 828 height 403
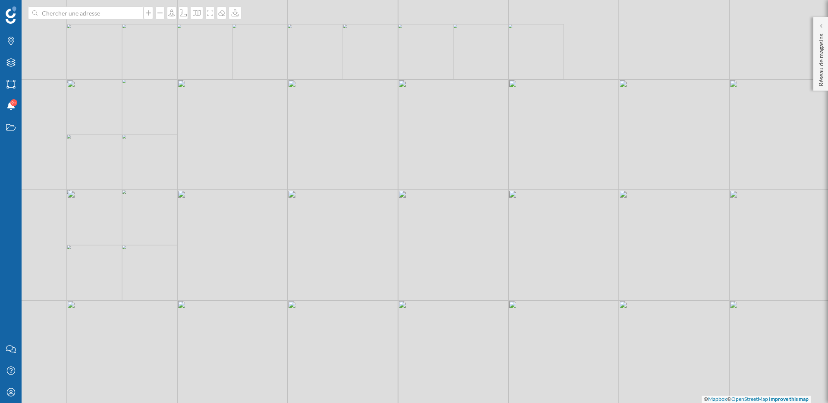
drag, startPoint x: 221, startPoint y: 147, endPoint x: 321, endPoint y: 220, distance: 123.7
click at [309, 210] on div "© Mapbox © OpenStreetMap Improve this map" at bounding box center [414, 201] width 828 height 403
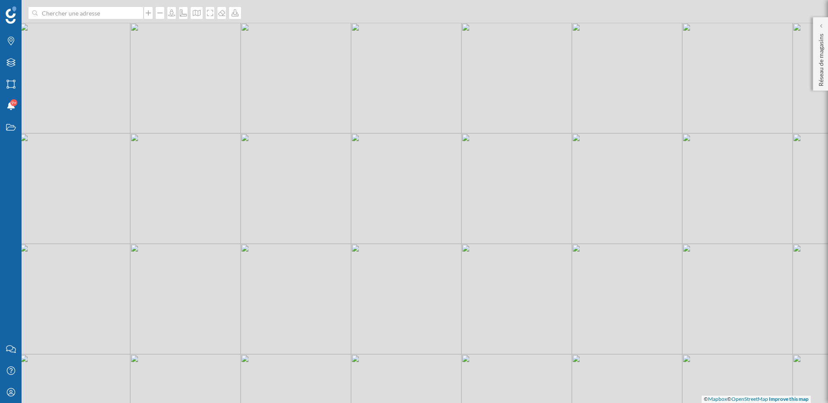
drag, startPoint x: 262, startPoint y: 177, endPoint x: 334, endPoint y: 237, distance: 93.5
click at [333, 236] on div "© Mapbox © OpenStreetMap Improve this map" at bounding box center [414, 201] width 828 height 403
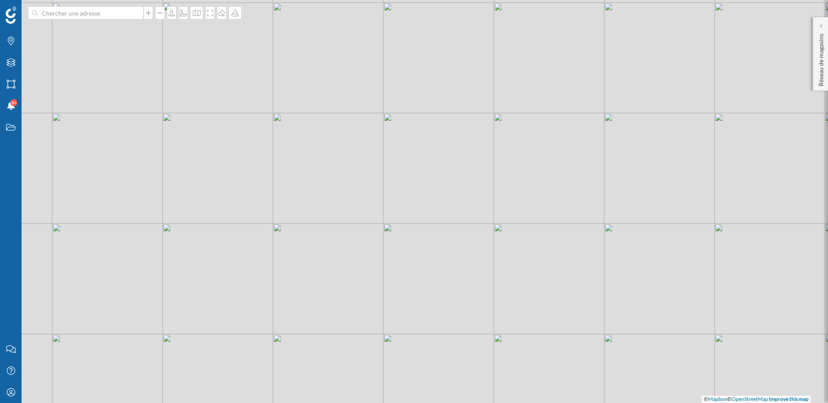
drag, startPoint x: 281, startPoint y: 195, endPoint x: 345, endPoint y: 230, distance: 73.0
click at [345, 230] on div "© Mapbox © OpenStreetMap Improve this map" at bounding box center [414, 201] width 828 height 403
drag, startPoint x: 323, startPoint y: 220, endPoint x: 415, endPoint y: 279, distance: 109.0
click at [406, 274] on div "© Mapbox © OpenStreetMap Improve this map" at bounding box center [414, 201] width 828 height 403
click at [819, 26] on div at bounding box center [821, 26] width 9 height 9
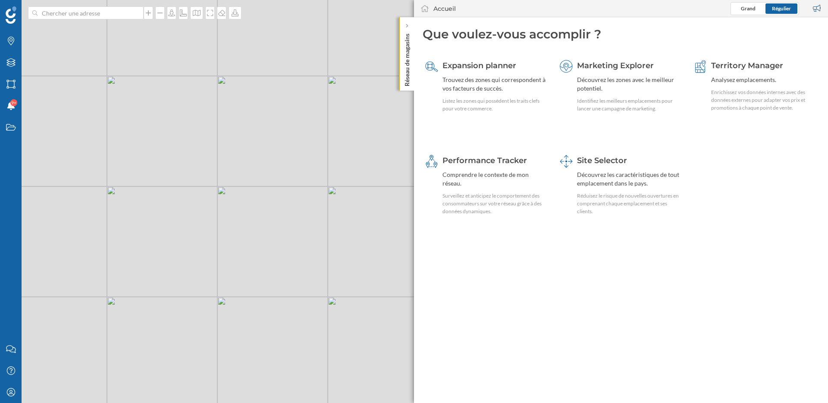
drag, startPoint x: 349, startPoint y: 227, endPoint x: 266, endPoint y: 258, distance: 89.0
click at [266, 257] on div "© Mapbox © OpenStreetMap Improve this map" at bounding box center [414, 201] width 828 height 403
drag, startPoint x: 266, startPoint y: 258, endPoint x: 247, endPoint y: 251, distance: 20.5
click at [247, 251] on div "© Mapbox © OpenStreetMap Improve this map" at bounding box center [414, 201] width 828 height 403
click at [6, 393] on icon "Mon profil" at bounding box center [11, 392] width 11 height 9
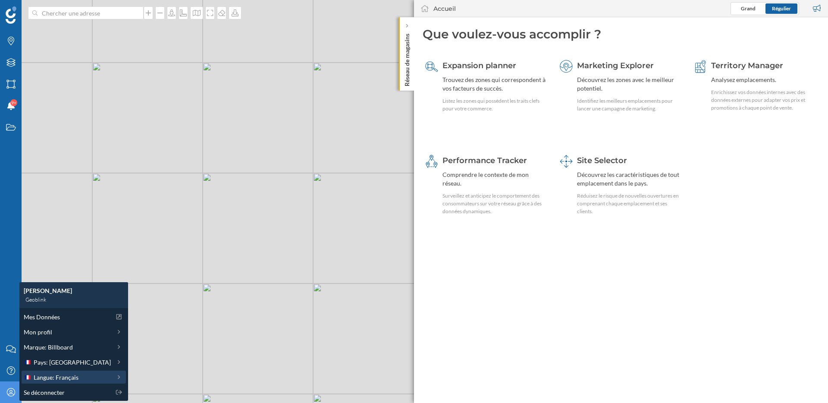
click at [60, 379] on span "Langue: Français" at bounding box center [56, 377] width 45 height 9
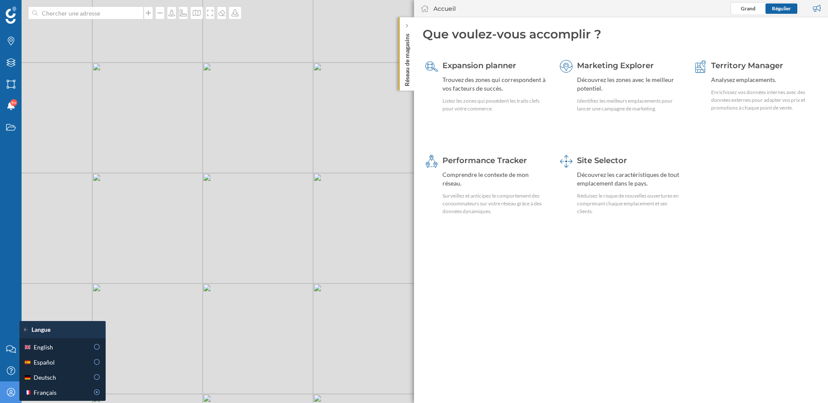
click at [146, 357] on div "© Mapbox © OpenStreetMap Improve this map" at bounding box center [414, 201] width 828 height 403
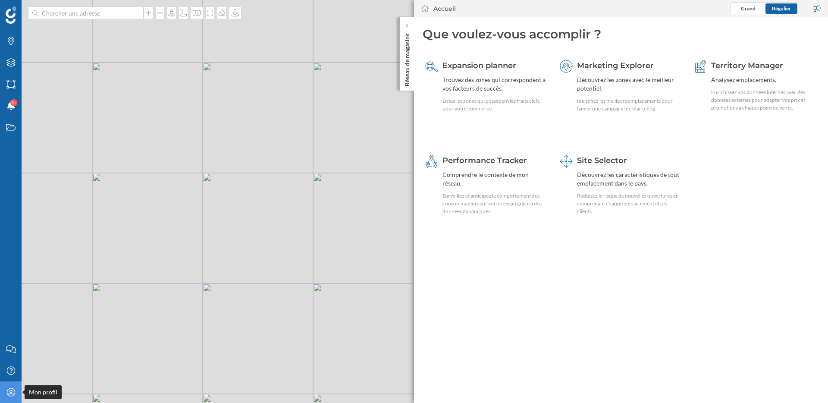
click at [15, 393] on icon "Mon profil" at bounding box center [11, 392] width 11 height 9
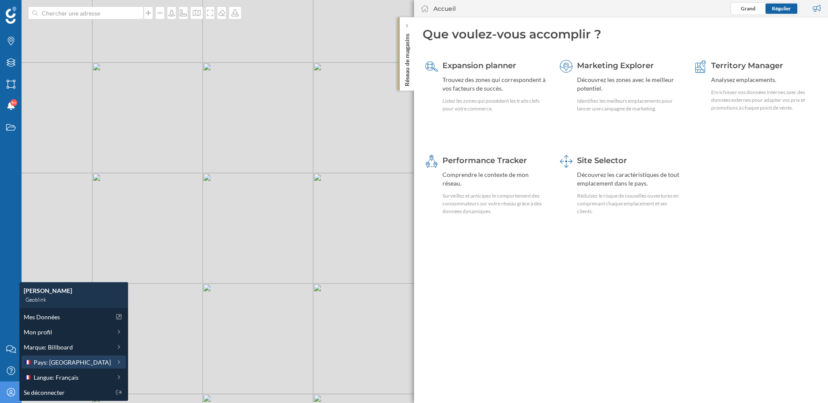
click at [50, 361] on span "Pays: France" at bounding box center [72, 362] width 77 height 9
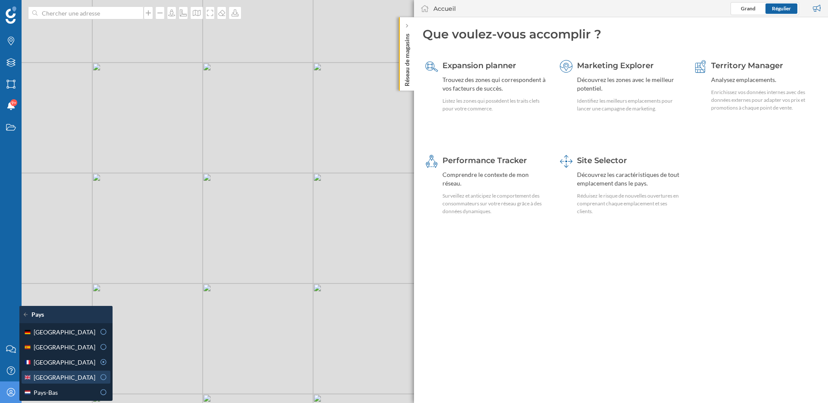
click at [77, 378] on div "Royaume-Uni" at bounding box center [60, 377] width 72 height 9
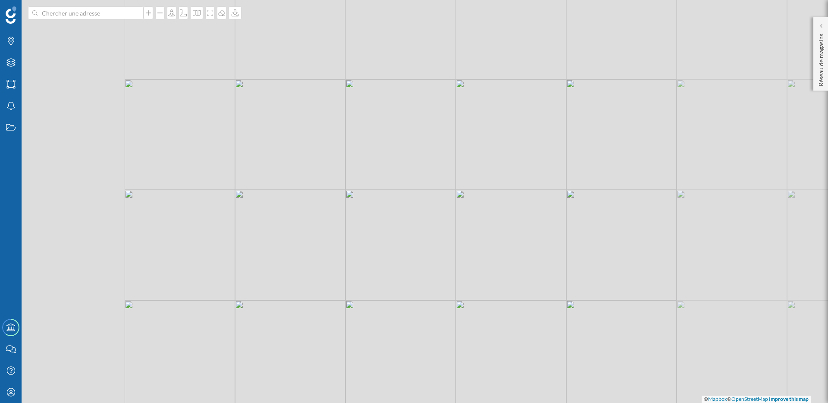
drag, startPoint x: 465, startPoint y: 199, endPoint x: 442, endPoint y: 249, distance: 55.4
click at [442, 249] on div "© Mapbox © OpenStreetMap Improve this map" at bounding box center [414, 201] width 828 height 403
drag, startPoint x: 444, startPoint y: 231, endPoint x: 431, endPoint y: 271, distance: 41.6
click at [433, 266] on div "© Mapbox © OpenStreetMap Improve this map" at bounding box center [414, 201] width 828 height 403
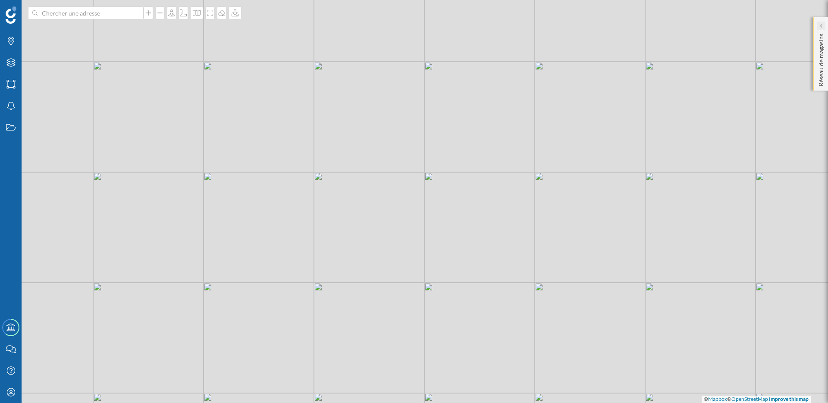
click at [822, 28] on icon at bounding box center [821, 26] width 2 height 4
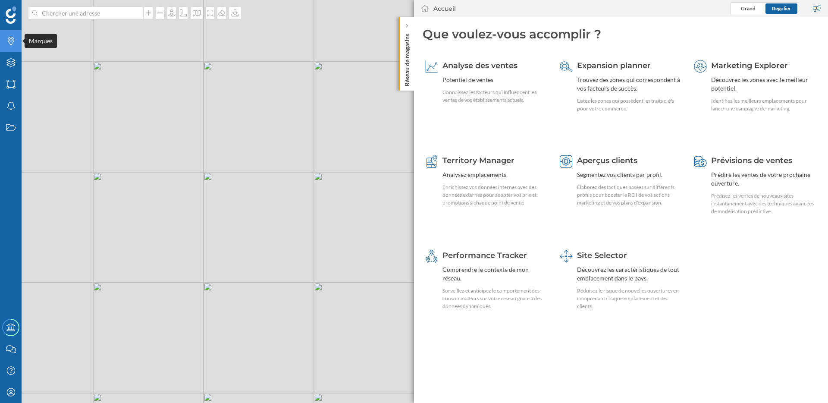
click at [9, 44] on icon "Marques" at bounding box center [11, 41] width 11 height 9
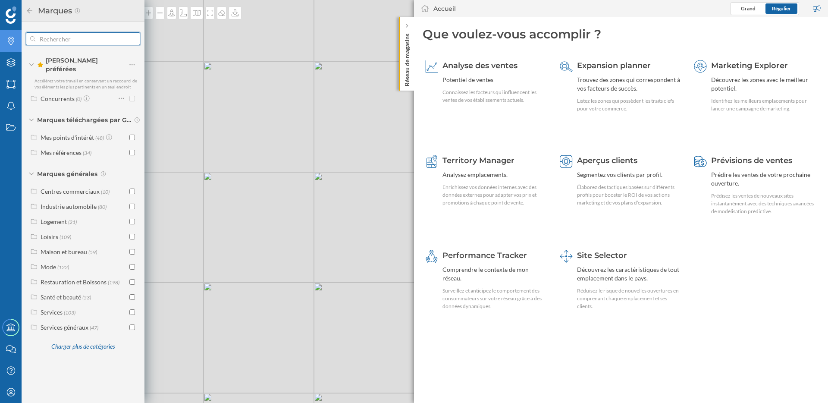
click at [50, 41] on input "text" at bounding box center [82, 38] width 95 height 17
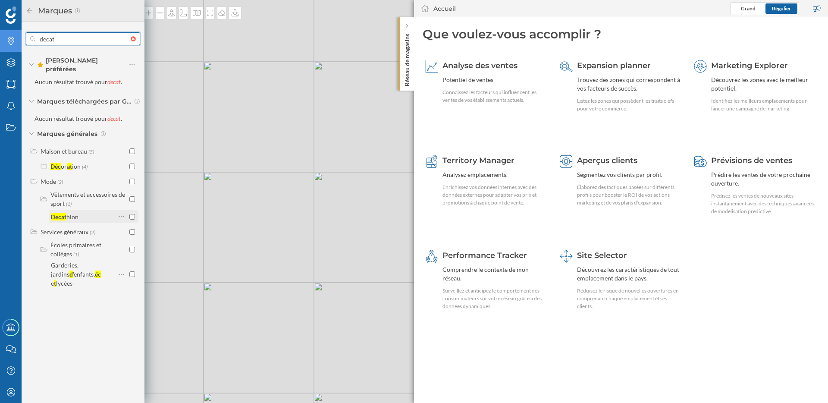
type input "decat"
click at [134, 214] on input "checkbox" at bounding box center [132, 217] width 6 height 6
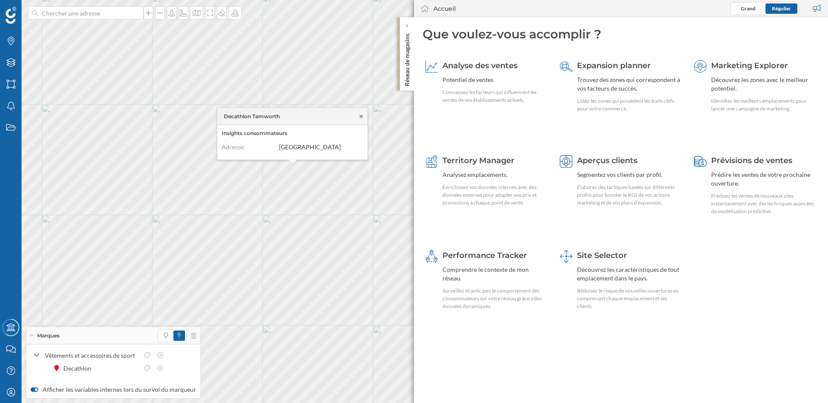
click at [362, 114] on icon at bounding box center [361, 115] width 6 height 5
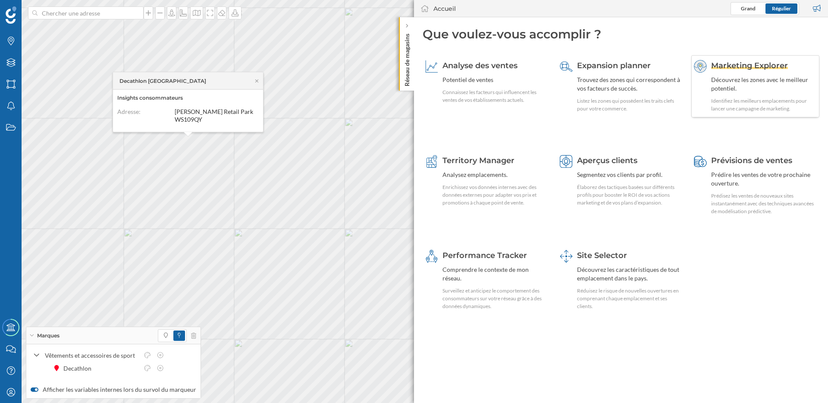
click at [736, 66] on span "Marketing Explorer" at bounding box center [749, 65] width 77 height 9
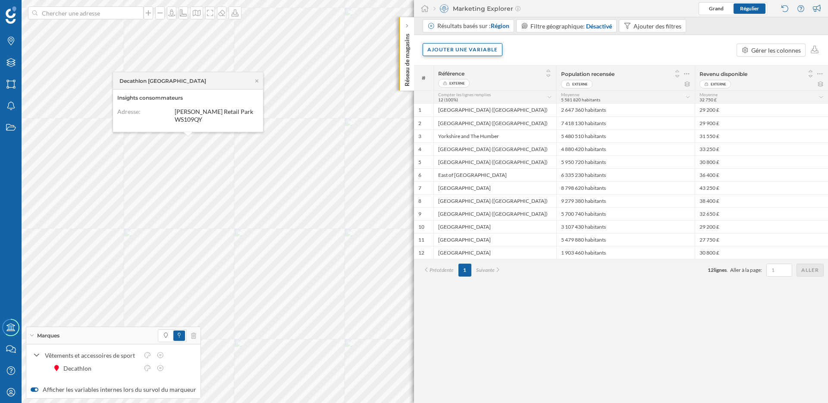
click at [493, 48] on div "Ajouter une variable" at bounding box center [463, 49] width 80 height 13
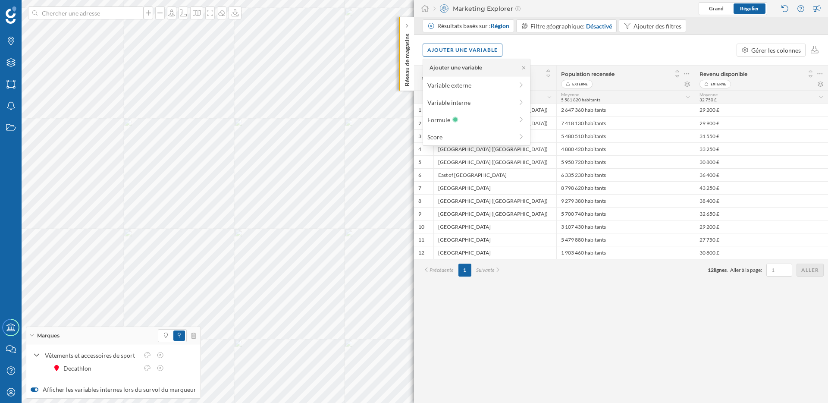
click at [518, 48] on div "Ajouter une variable Gérer les colonnes" at bounding box center [621, 50] width 414 height 30
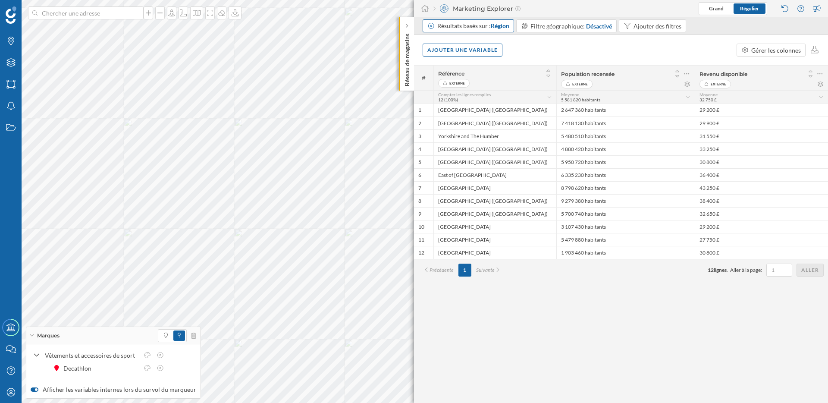
click at [502, 26] on span "Région" at bounding box center [500, 25] width 19 height 7
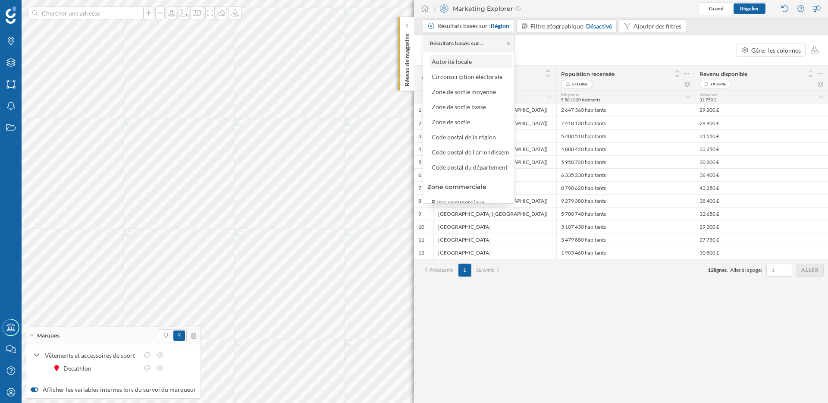
scroll to position [117, 0]
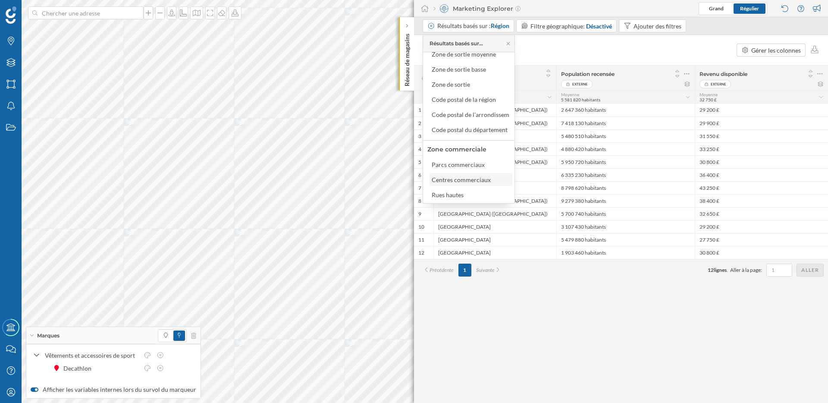
click at [469, 181] on div "Centres commerciaux" at bounding box center [461, 179] width 59 height 7
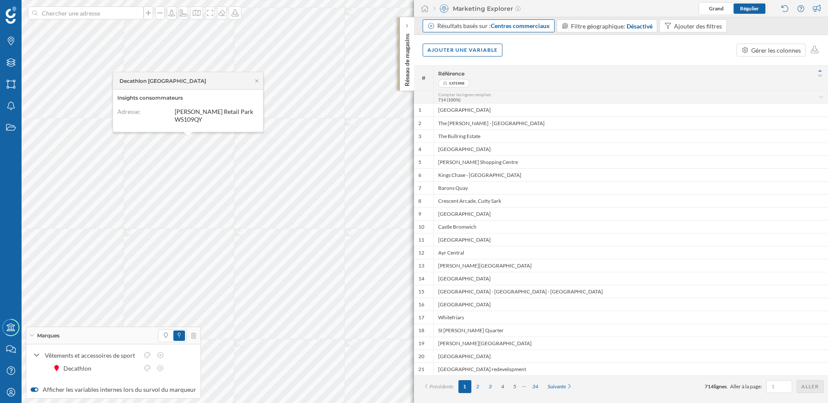
click at [496, 27] on span "Centres commerciaux" at bounding box center [520, 25] width 59 height 7
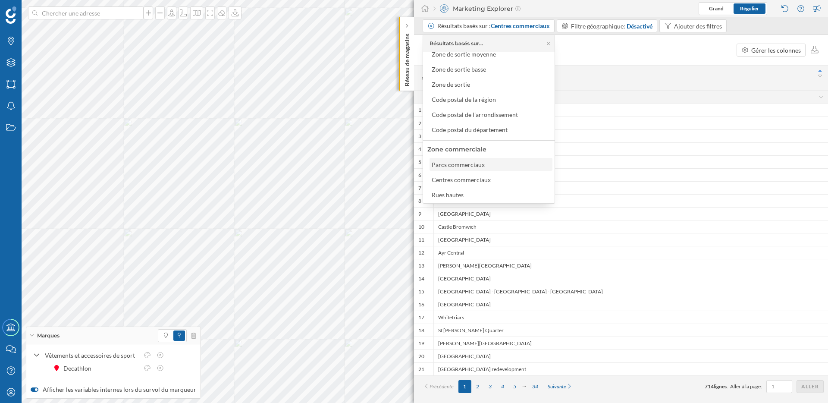
click at [456, 164] on div "Parcs commerciaux" at bounding box center [458, 164] width 53 height 7
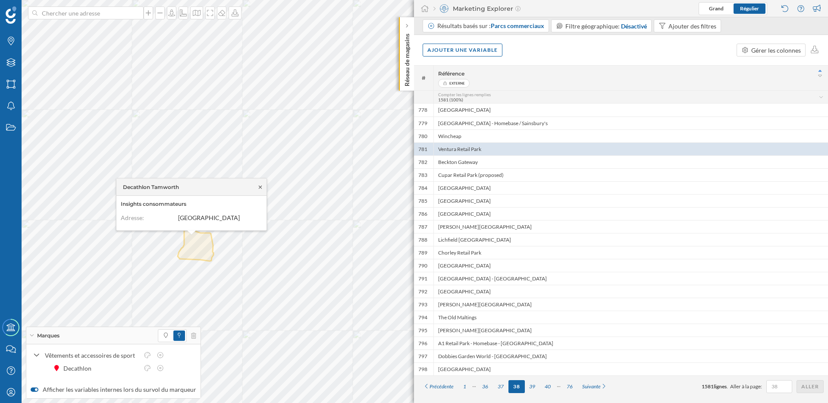
click at [262, 186] on icon at bounding box center [260, 186] width 6 height 5
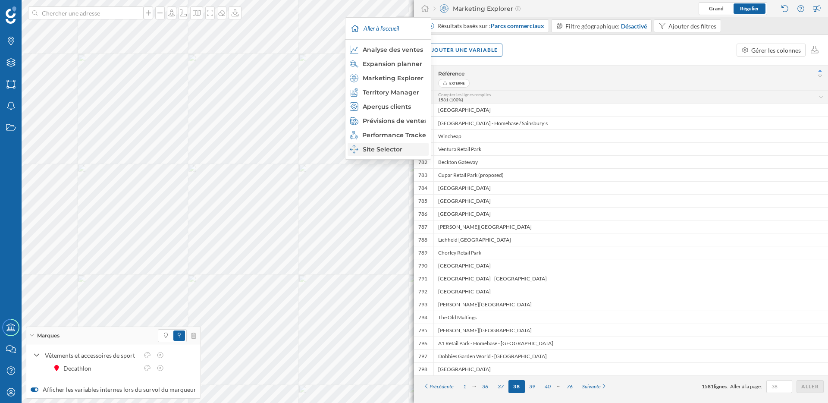
click at [389, 148] on div "Site Selector" at bounding box center [388, 149] width 76 height 9
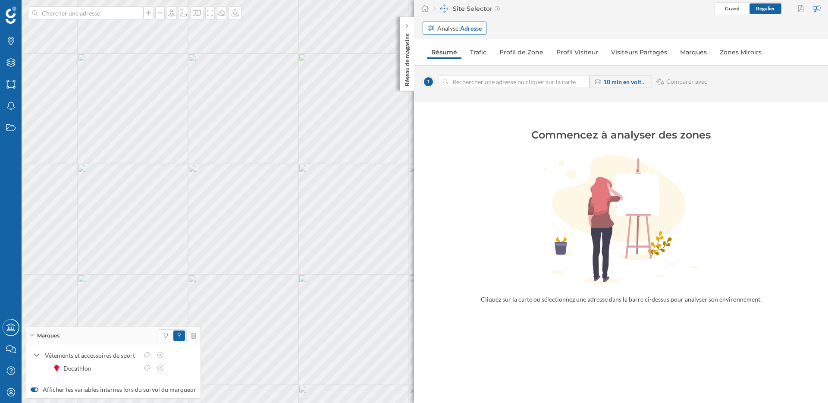
click at [471, 26] on strong "Adresse" at bounding box center [471, 28] width 22 height 7
click at [465, 61] on div "Zone commerciale" at bounding box center [453, 60] width 50 height 7
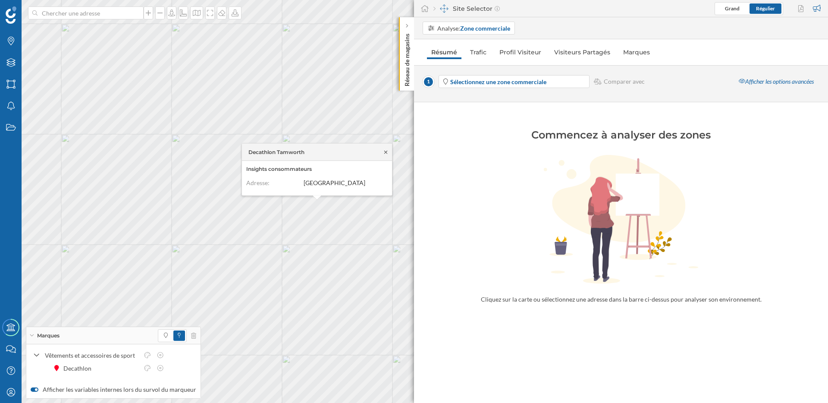
click at [387, 153] on icon at bounding box center [385, 152] width 3 height 3
click at [507, 157] on icon at bounding box center [621, 219] width 414 height 129
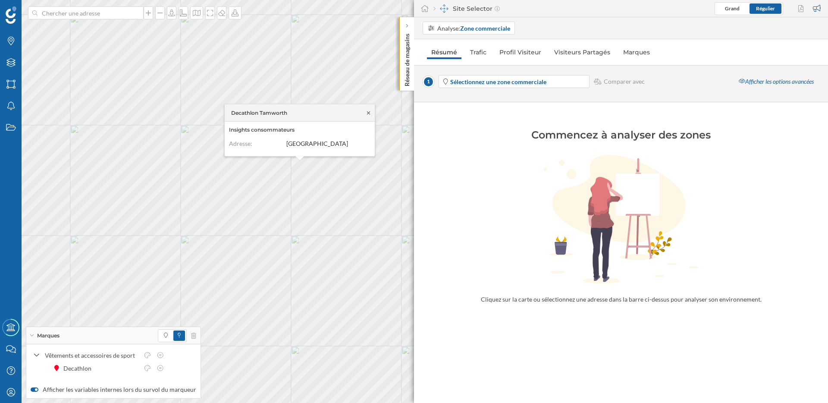
click at [370, 113] on icon at bounding box center [368, 112] width 6 height 5
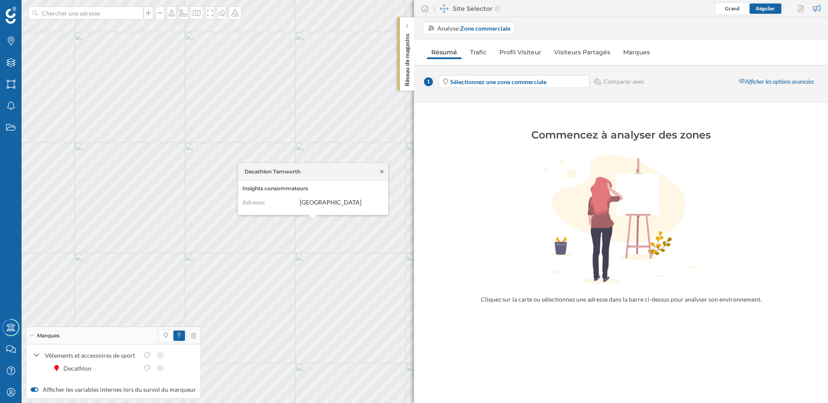
click at [382, 170] on icon at bounding box center [382, 171] width 6 height 5
click at [498, 80] on strong "Sélectionnez une zone commerciale" at bounding box center [498, 81] width 96 height 7
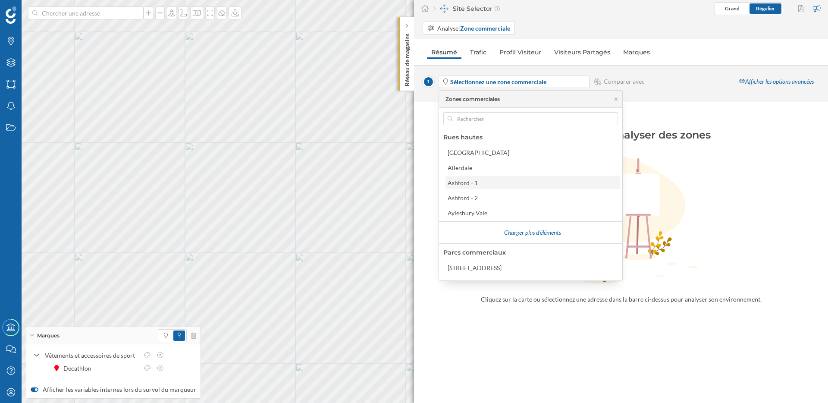
scroll to position [0, 0]
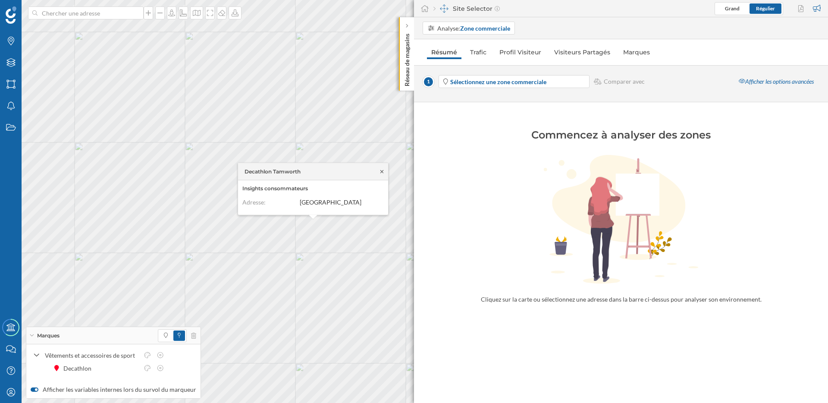
click at [383, 172] on icon at bounding box center [382, 171] width 6 height 5
click at [565, 78] on span "Sélectionnez une zone commerciale" at bounding box center [519, 81] width 138 height 9
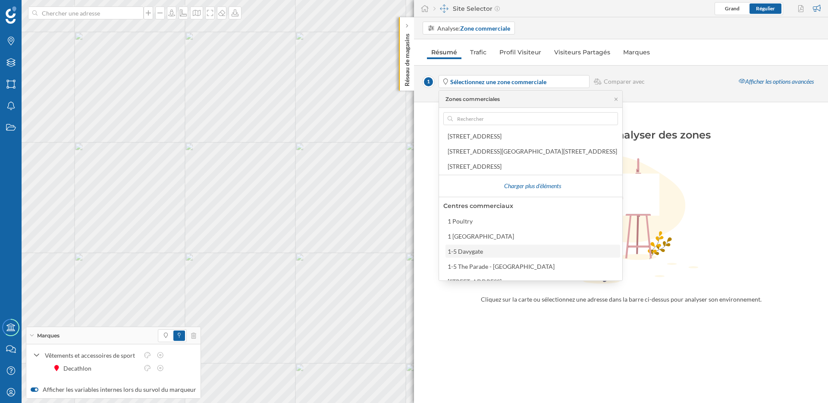
scroll to position [194, 0]
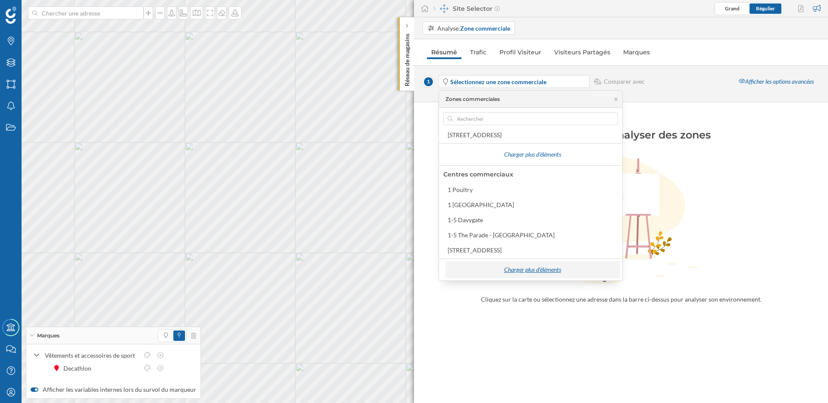
click at [502, 268] on div "Charger plus d'éléments" at bounding box center [533, 269] width 170 height 13
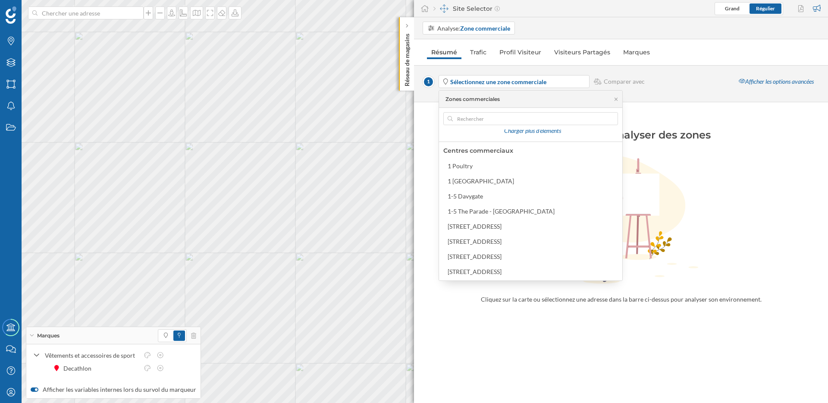
scroll to position [205, 0]
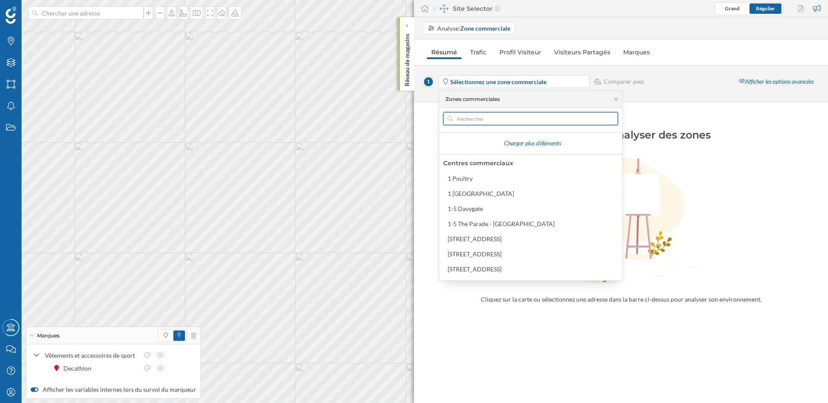
click at [503, 116] on input "text" at bounding box center [531, 118] width 156 height 13
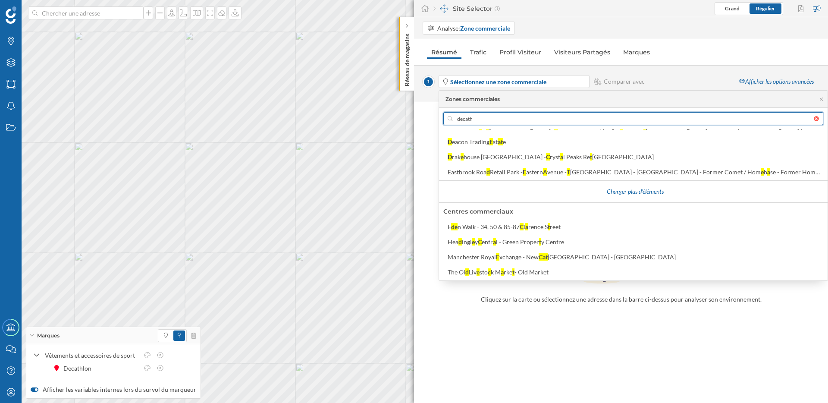
scroll to position [0, 0]
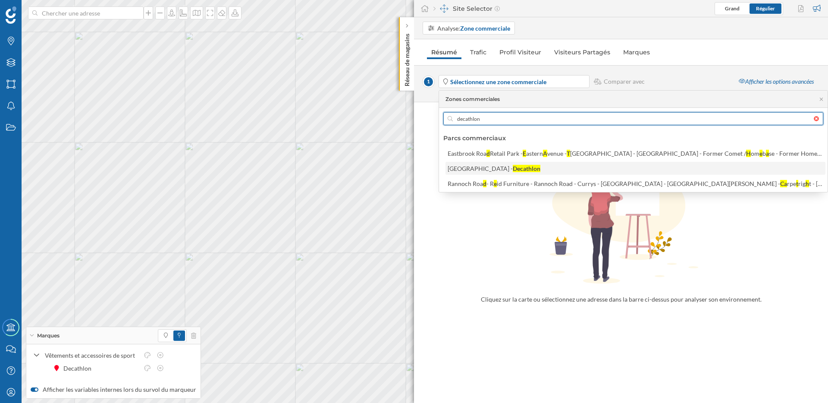
type input "decathlon"
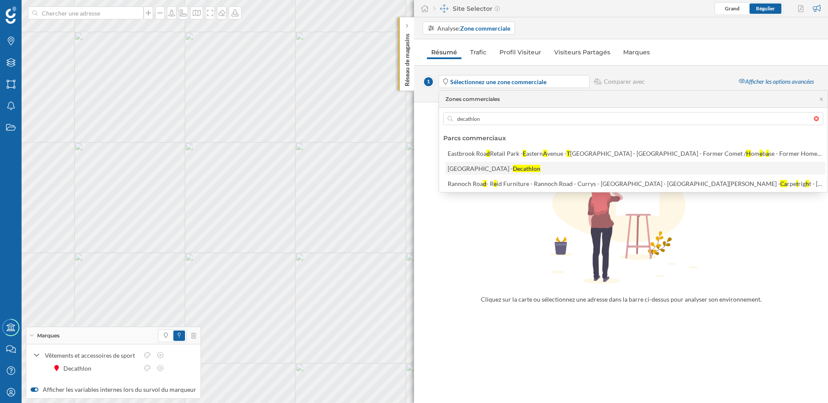
click at [513, 170] on div "Georges Road - B&Q Warehouse - Georges Road -" at bounding box center [480, 168] width 65 height 7
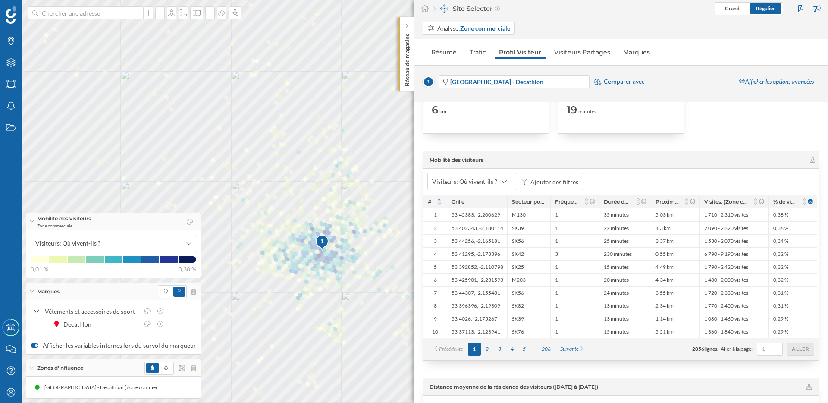
scroll to position [1130, 0]
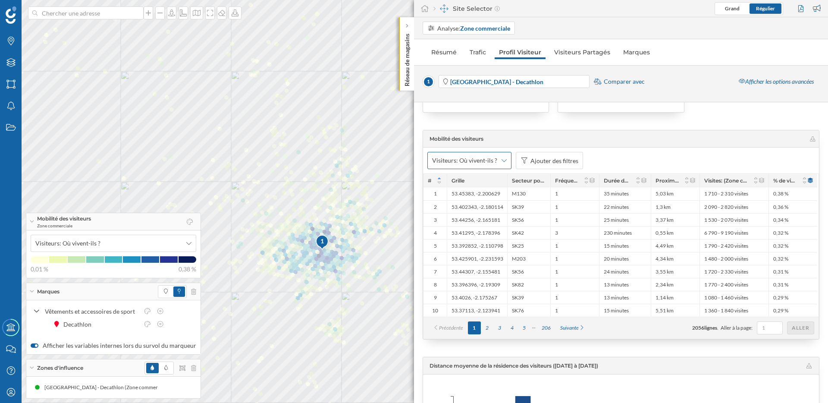
click at [502, 160] on icon at bounding box center [504, 160] width 5 height 6
click at [560, 160] on div "Ajouter des filtres" at bounding box center [555, 160] width 48 height 9
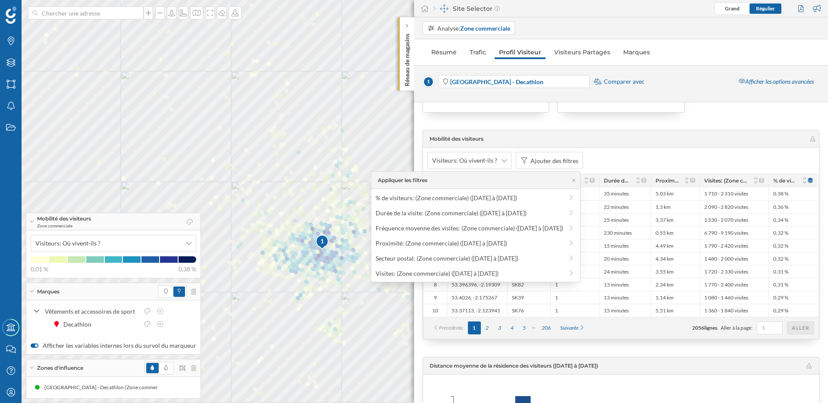
click at [669, 151] on div "Visiteurs: Où vivent-ils ? Ajouter des filtres" at bounding box center [621, 161] width 396 height 26
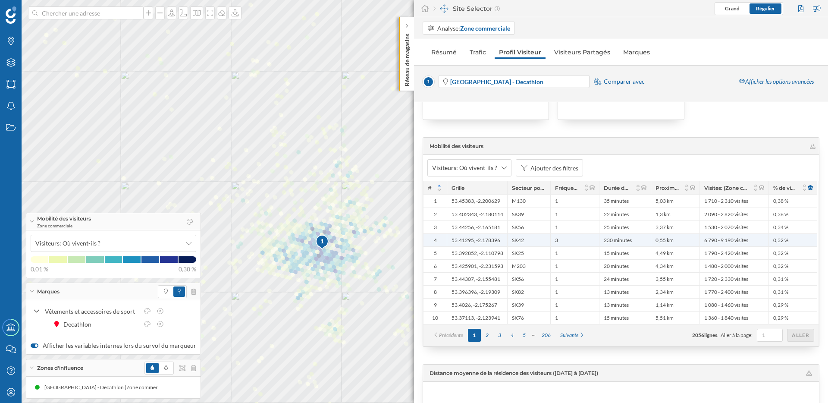
scroll to position [1116, 0]
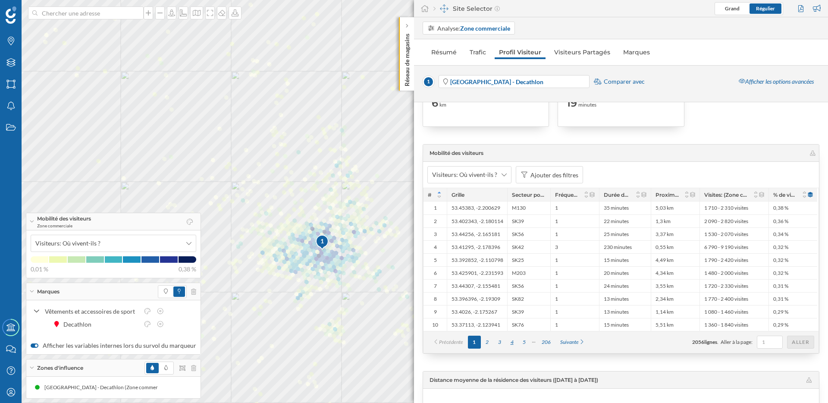
click at [513, 339] on div "4" at bounding box center [512, 342] width 13 height 13
click at [521, 342] on div "5" at bounding box center [525, 342] width 13 height 13
click at [552, 342] on icon at bounding box center [553, 342] width 6 height 5
click at [566, 343] on div "206" at bounding box center [565, 342] width 19 height 13
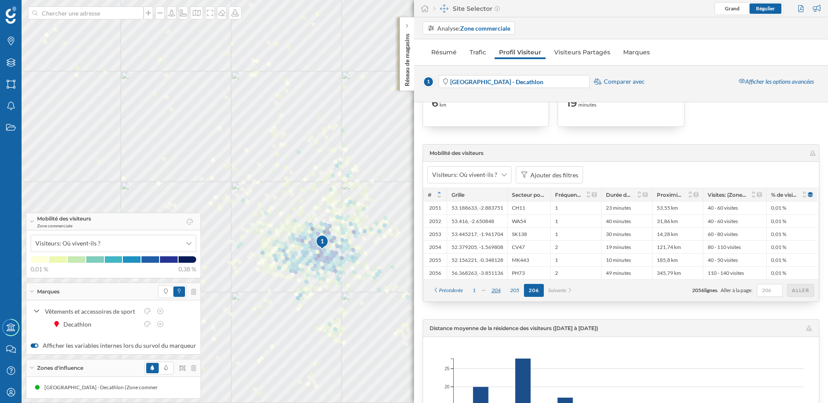
click at [499, 290] on div "204" at bounding box center [496, 290] width 19 height 13
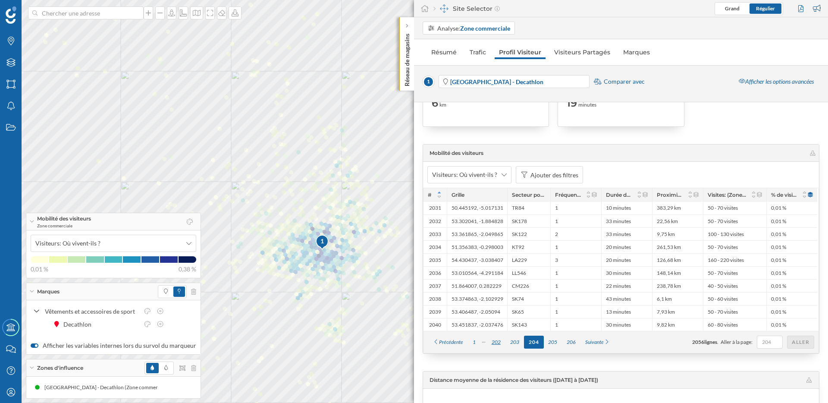
click at [494, 344] on div "202" at bounding box center [496, 342] width 19 height 13
click at [478, 342] on div "1" at bounding box center [474, 342] width 13 height 13
click at [525, 342] on div "5" at bounding box center [525, 342] width 13 height 13
click at [544, 342] on div "7" at bounding box center [543, 342] width 13 height 13
click at [543, 342] on div "9" at bounding box center [543, 342] width 13 height 13
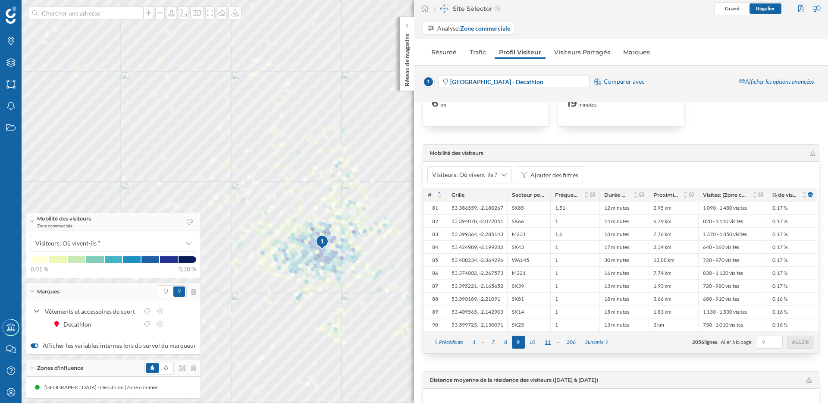
click at [548, 342] on div "11" at bounding box center [548, 342] width 16 height 13
click at [554, 342] on div "13" at bounding box center [555, 342] width 16 height 13
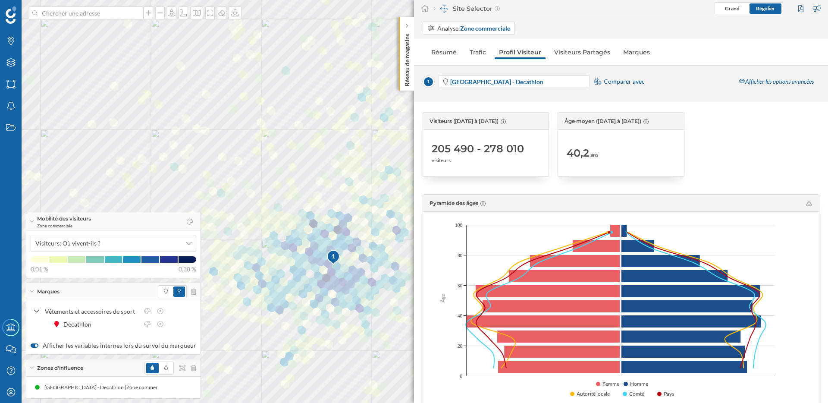
scroll to position [0, 0]
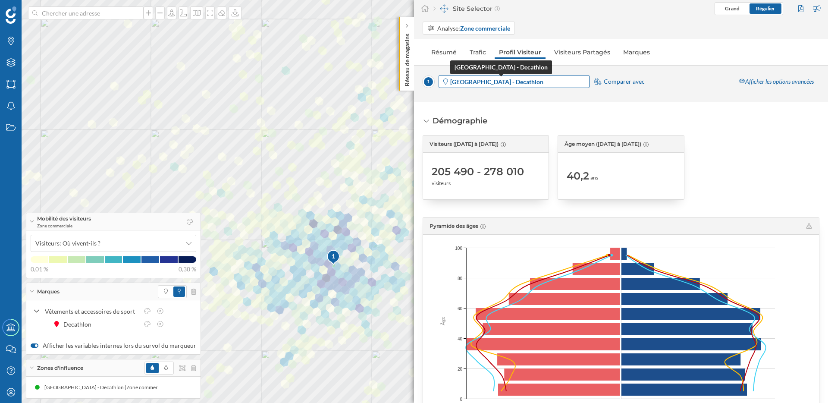
click at [544, 82] on strong "[GEOGRAPHIC_DATA] - Decathlon" at bounding box center [496, 81] width 93 height 7
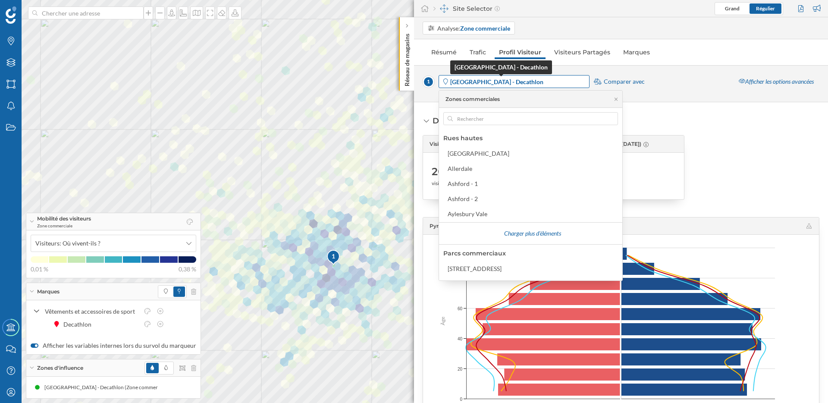
click at [544, 82] on strong "[GEOGRAPHIC_DATA] - Decathlon" at bounding box center [496, 81] width 93 height 7
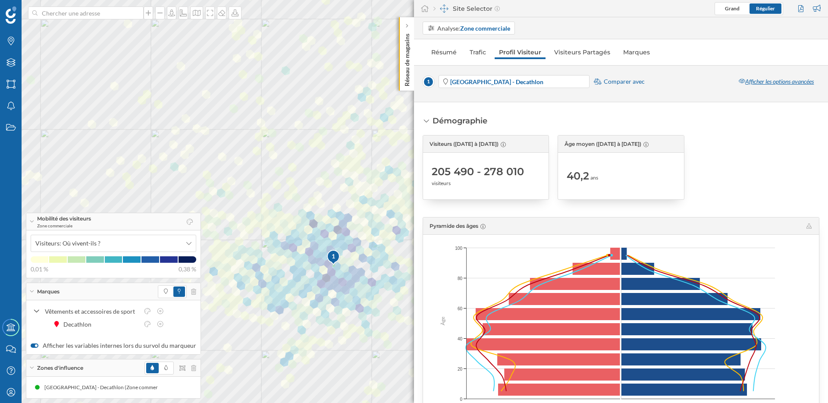
click at [777, 80] on div "Afficher les options avancées" at bounding box center [776, 81] width 86 height 13
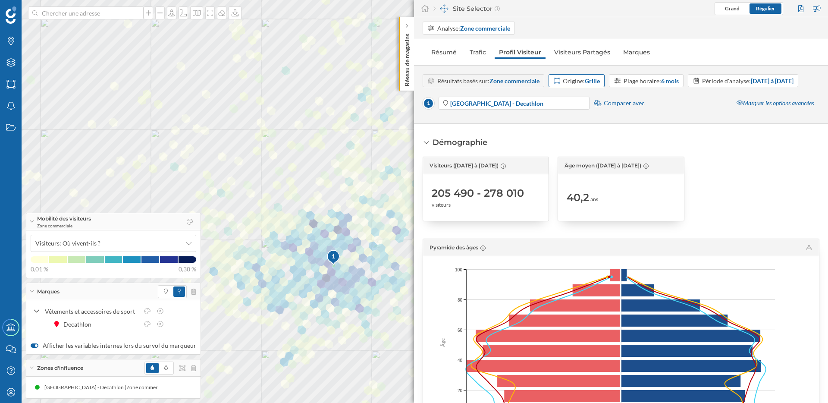
click at [579, 84] on div "Origine: Grille" at bounding box center [581, 80] width 37 height 9
click at [601, 132] on div "Zone de sortie basse" at bounding box center [628, 130] width 54 height 7
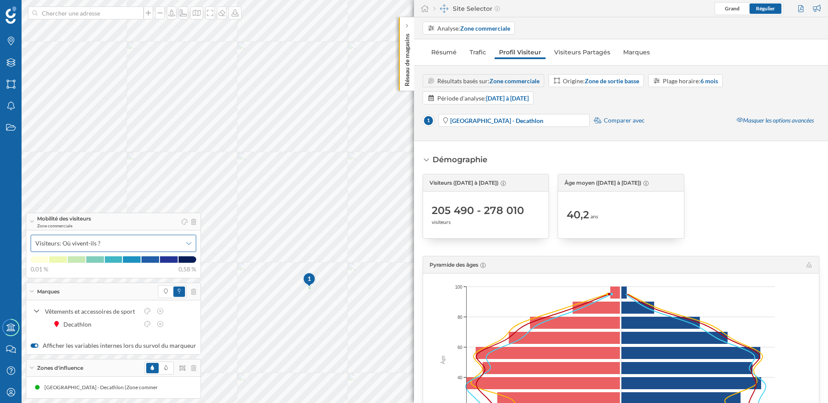
click at [167, 245] on span "Visiteurs: Où vivent-ils ?" at bounding box center [108, 243] width 147 height 9
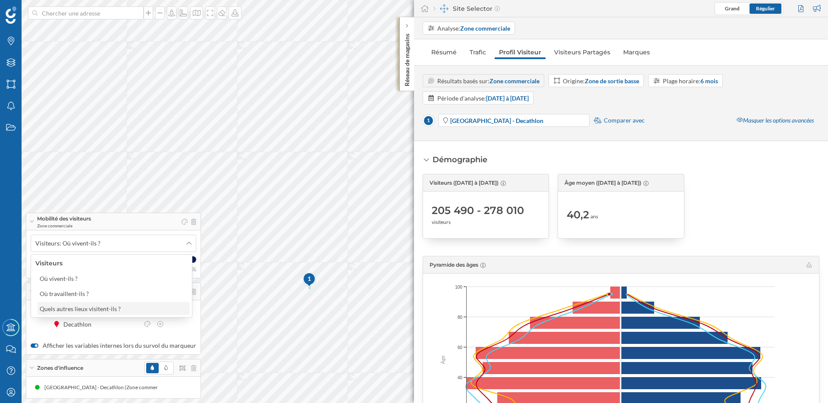
click at [116, 310] on div "Quels autres lieux visitent-ils ?" at bounding box center [80, 308] width 81 height 7
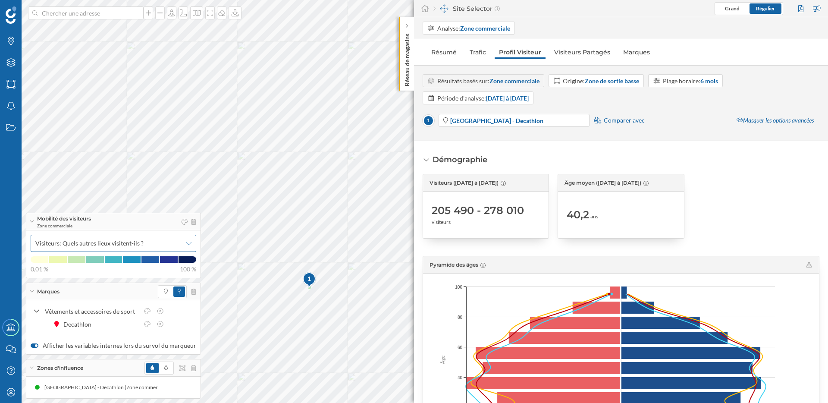
click at [137, 251] on div "Visiteurs: Quels autres lieux visitent-ils ?" at bounding box center [114, 243] width 166 height 17
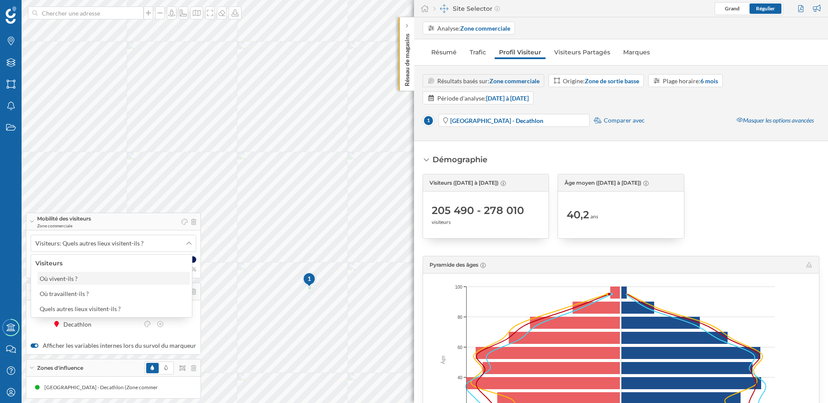
click at [117, 280] on div "Où vivent-ils ?" at bounding box center [113, 278] width 147 height 9
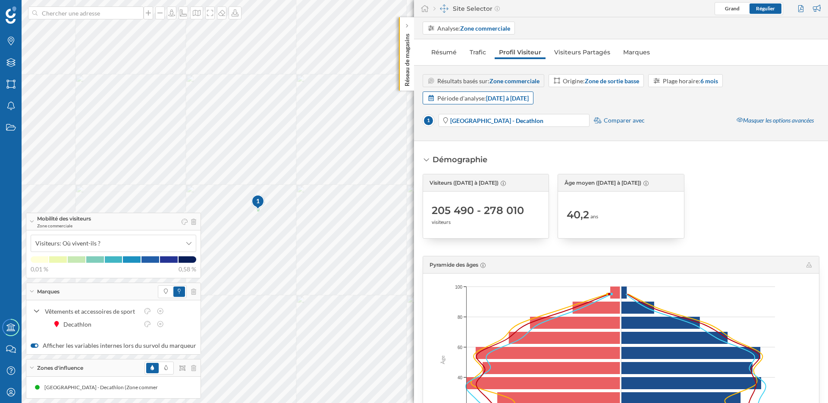
click at [529, 99] on strong "[DATE] à [DATE]" at bounding box center [507, 97] width 43 height 7
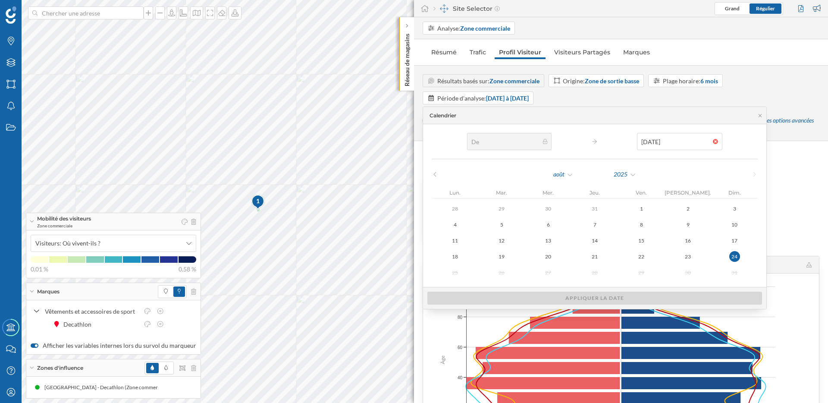
click at [589, 171] on div "août 2025" at bounding box center [595, 174] width 326 height 13
click at [687, 113] on div "[STREET_ADDRESS] - B&Q Warehouse - Georges Road - Decathlon Comparer avec Masqu…" at bounding box center [621, 122] width 397 height 19
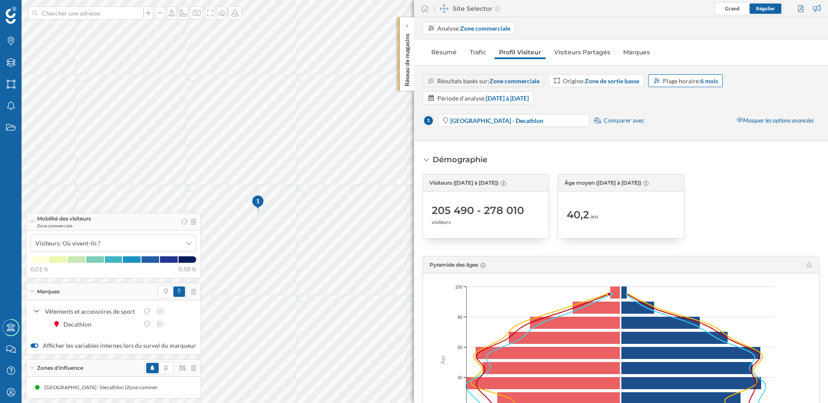
click at [698, 82] on div "Plage horaire: 6 mois" at bounding box center [690, 80] width 55 height 9
click at [665, 160] on div "12 mois" at bounding box center [665, 160] width 21 height 7
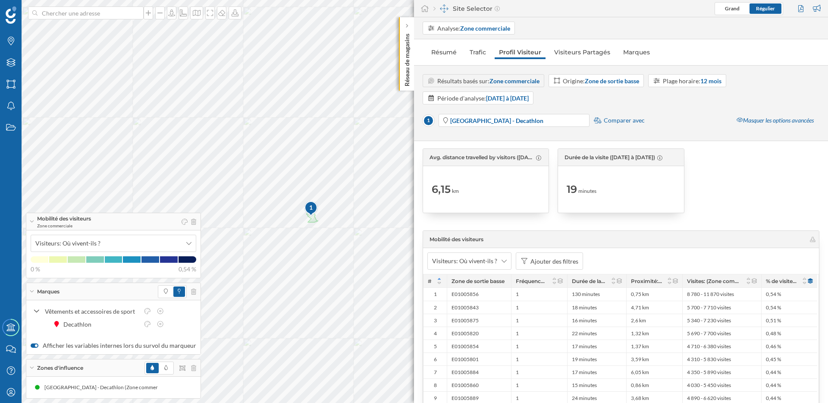
scroll to position [1105, 0]
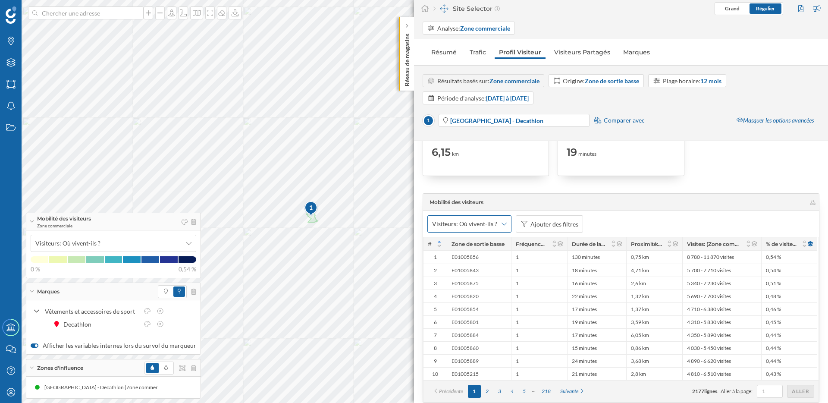
click at [503, 226] on icon at bounding box center [504, 224] width 5 height 6
click at [556, 226] on div "Ajouter des filtres" at bounding box center [555, 224] width 48 height 9
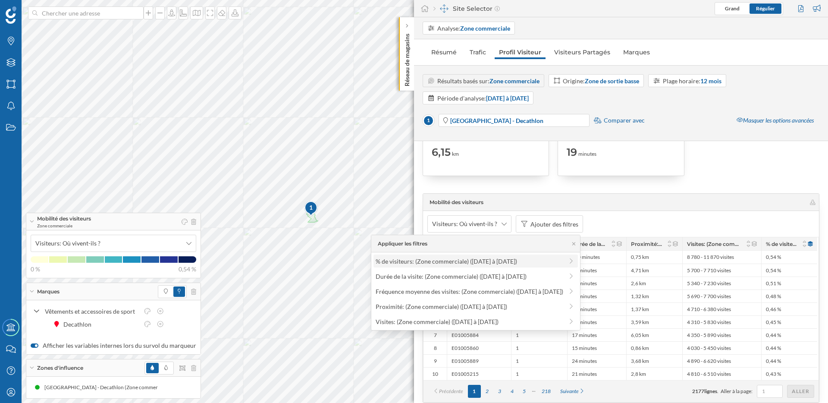
click at [530, 258] on span "% de visiteurs: (Zone commerciale) ([DATE] à [DATE])" at bounding box center [470, 261] width 188 height 9
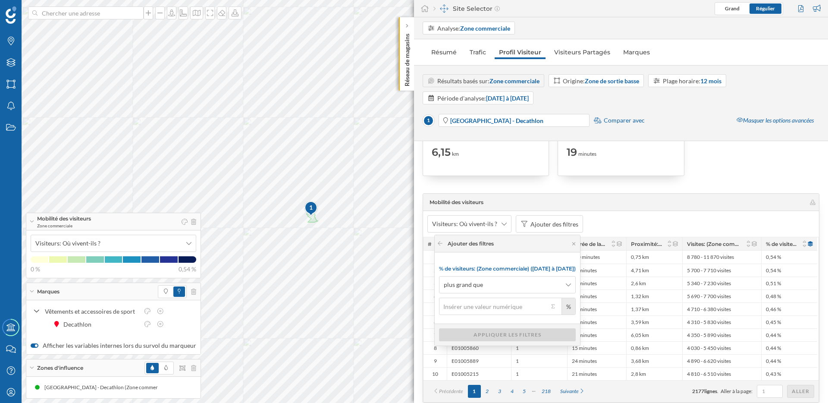
click at [459, 305] on input "%" at bounding box center [494, 306] width 110 height 17
type input "1"
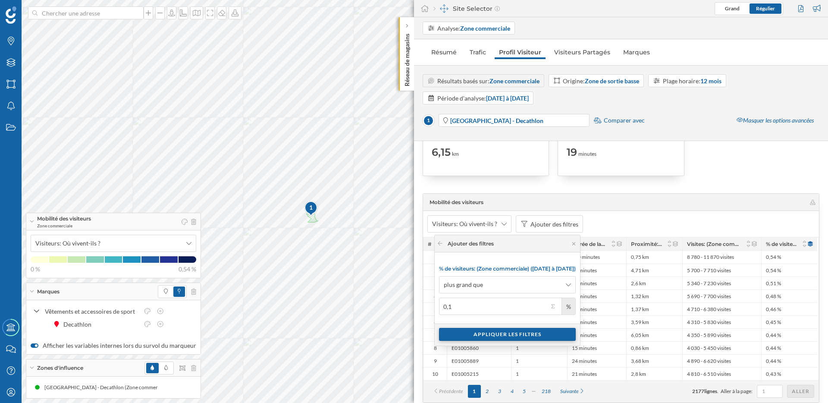
type input "0,1"
click at [517, 337] on div "Appliquer les filtres" at bounding box center [507, 334] width 137 height 13
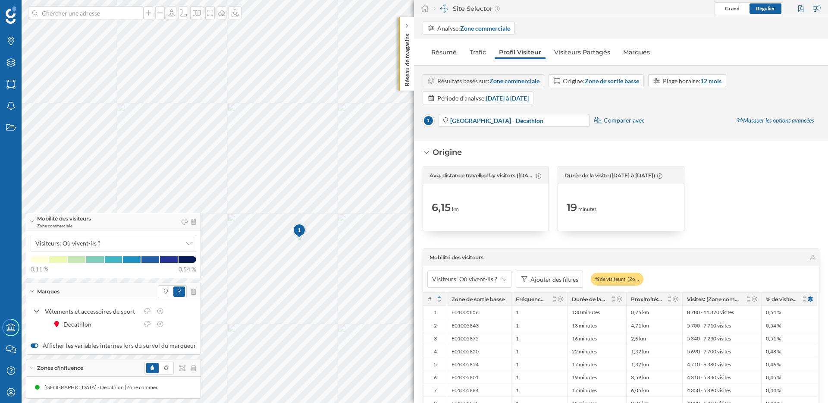
scroll to position [1048, 0]
